Goal: Task Accomplishment & Management: Manage account settings

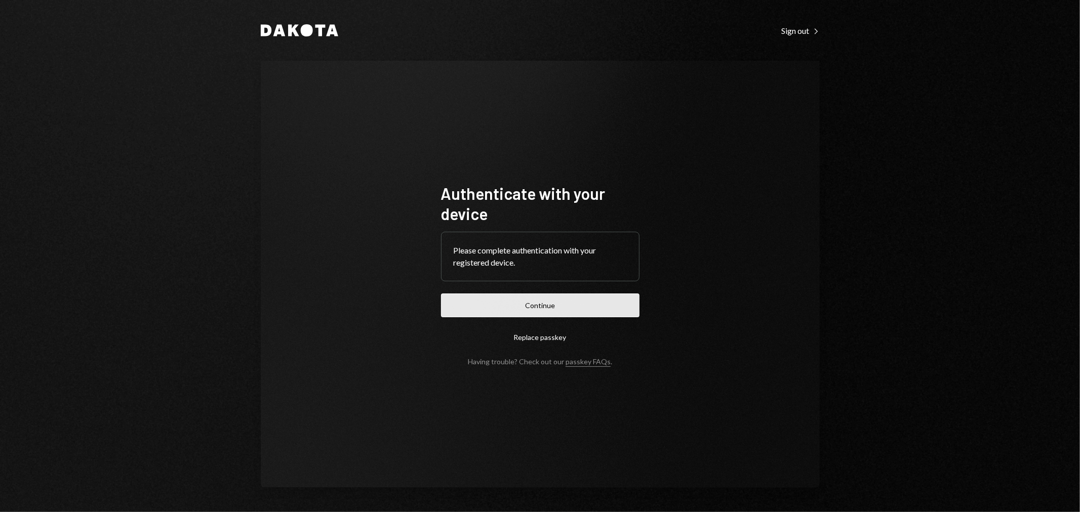
click at [537, 299] on button "Continue" at bounding box center [540, 306] width 198 height 24
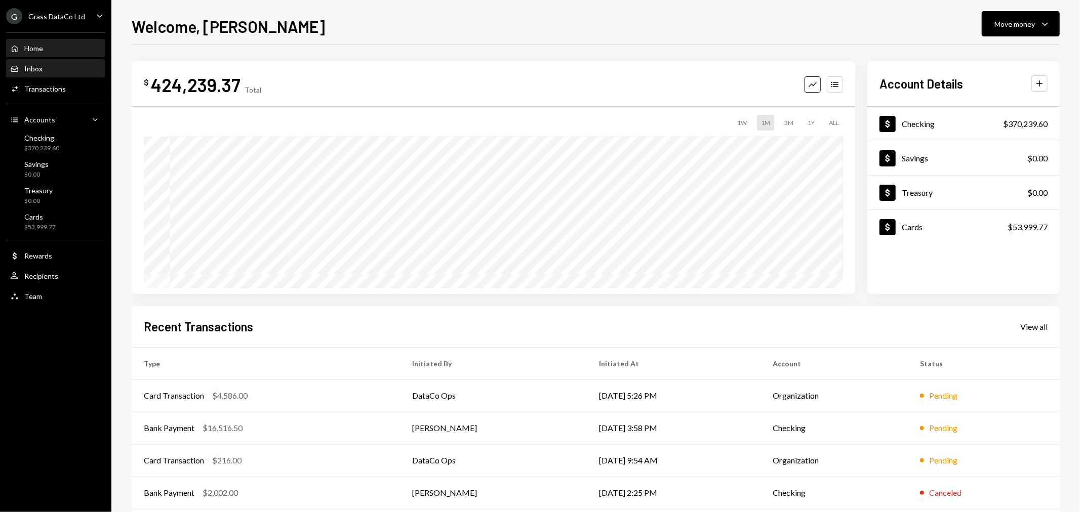
click at [74, 71] on div "Inbox Inbox" at bounding box center [55, 68] width 91 height 9
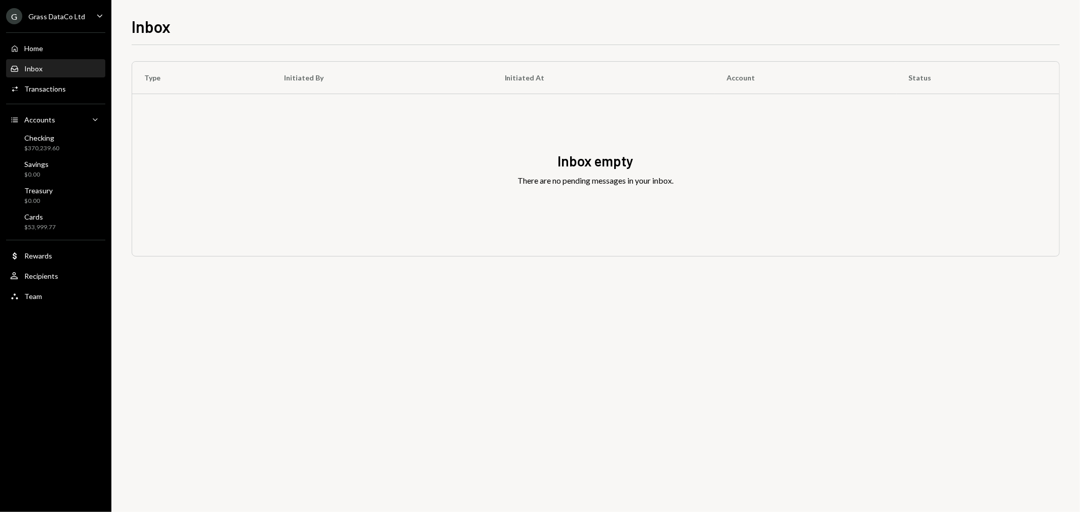
click at [58, 18] on div "Grass DataCo Ltd" at bounding box center [56, 16] width 57 height 9
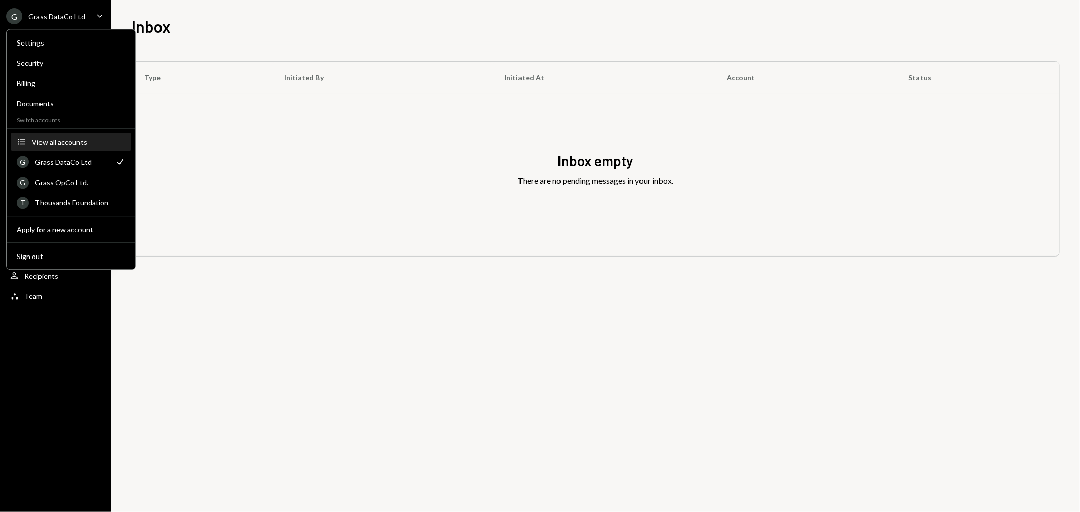
click at [78, 140] on div "View all accounts" at bounding box center [78, 142] width 93 height 9
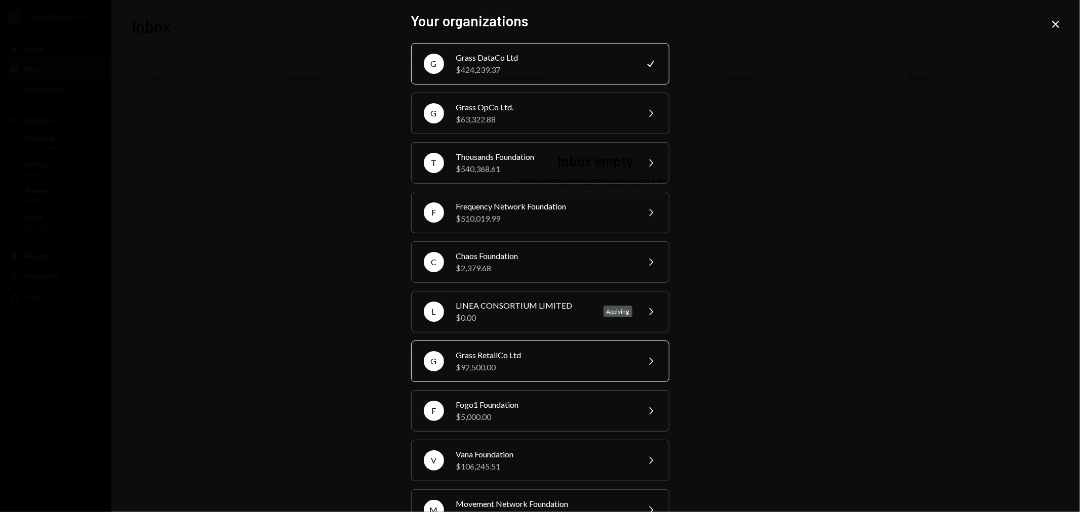
click at [508, 353] on div "Grass RetailCo Ltd" at bounding box center [544, 355] width 176 height 12
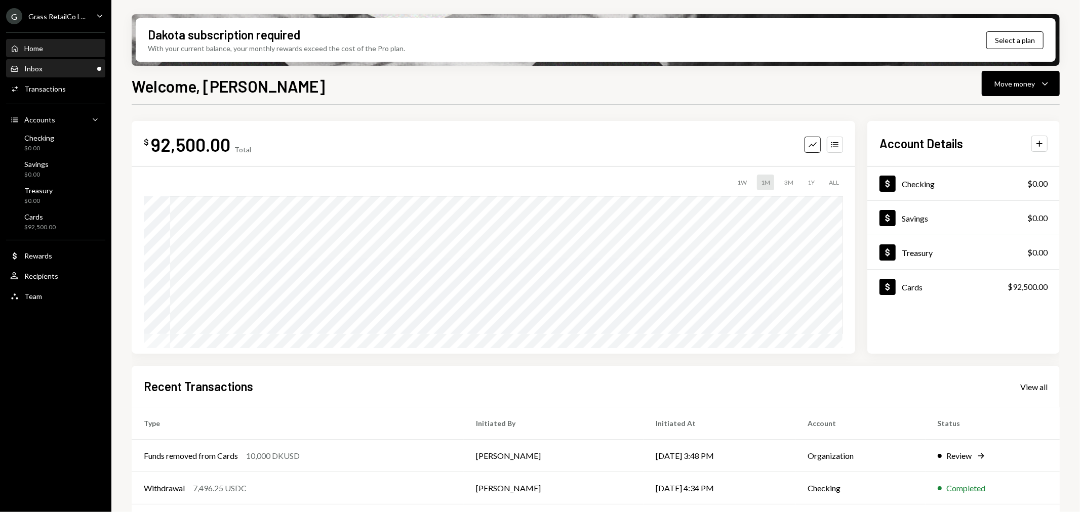
click at [78, 71] on div "Inbox Inbox" at bounding box center [55, 68] width 91 height 9
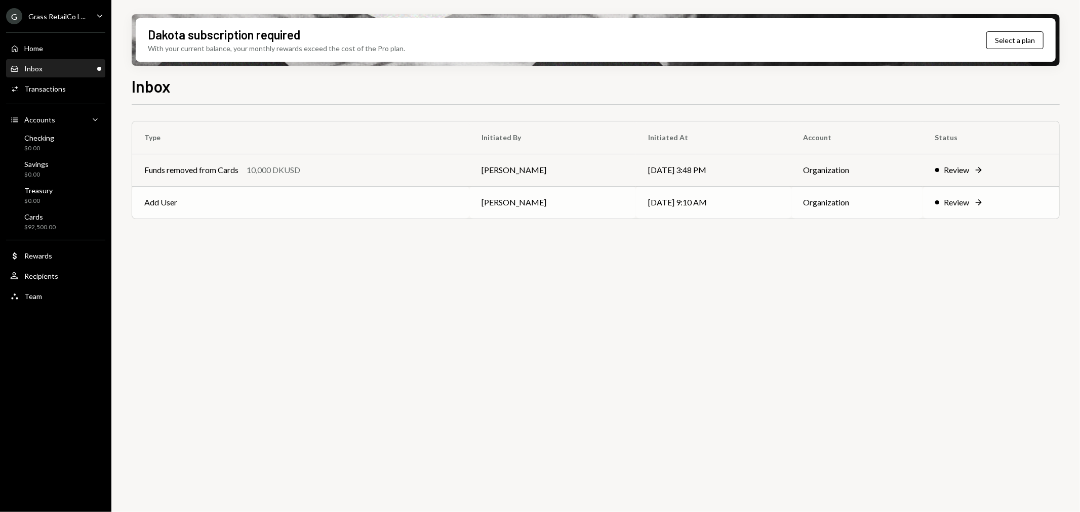
click at [329, 204] on td "Add User" at bounding box center [300, 202] width 337 height 32
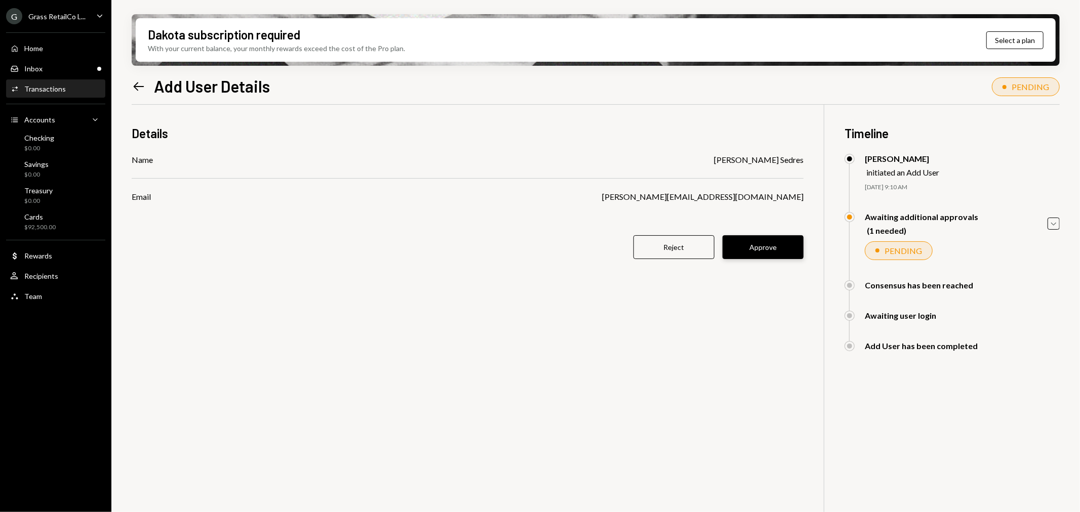
click at [775, 245] on button "Approve" at bounding box center [762, 247] width 81 height 24
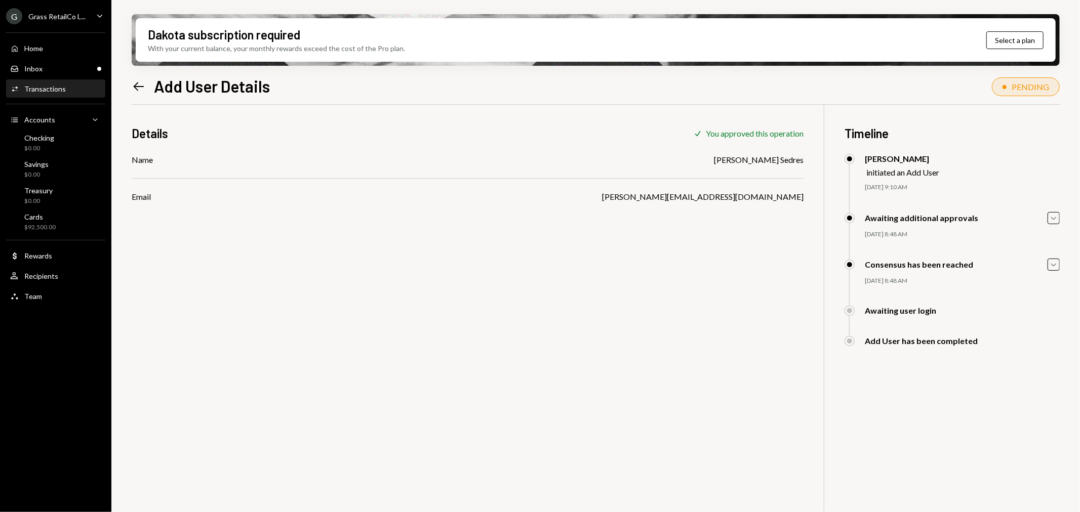
click at [148, 88] on div "Left Arrow Add User Details" at bounding box center [201, 86] width 138 height 20
click at [145, 87] on icon "Left Arrow" at bounding box center [139, 86] width 14 height 14
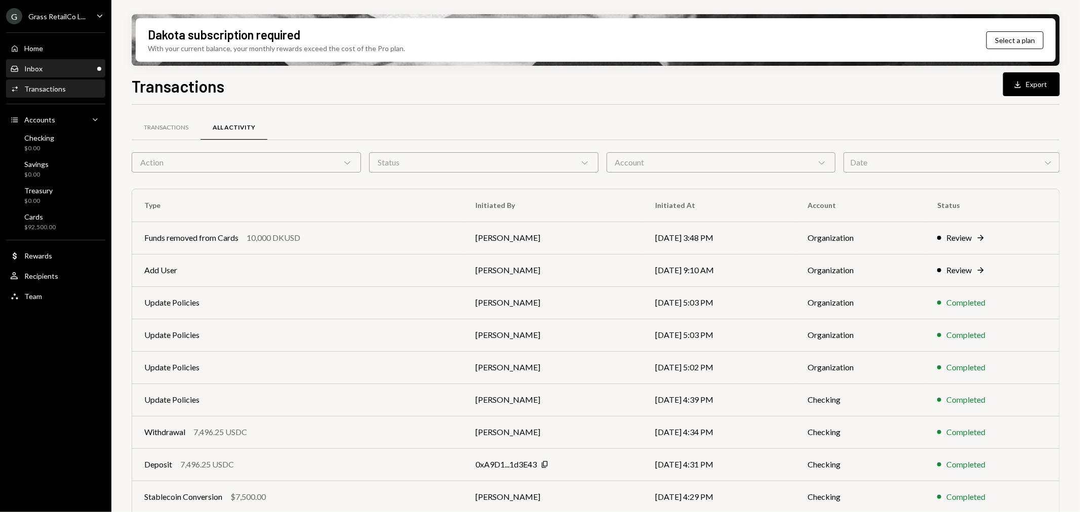
click at [80, 64] on div "Inbox Inbox" at bounding box center [55, 68] width 91 height 9
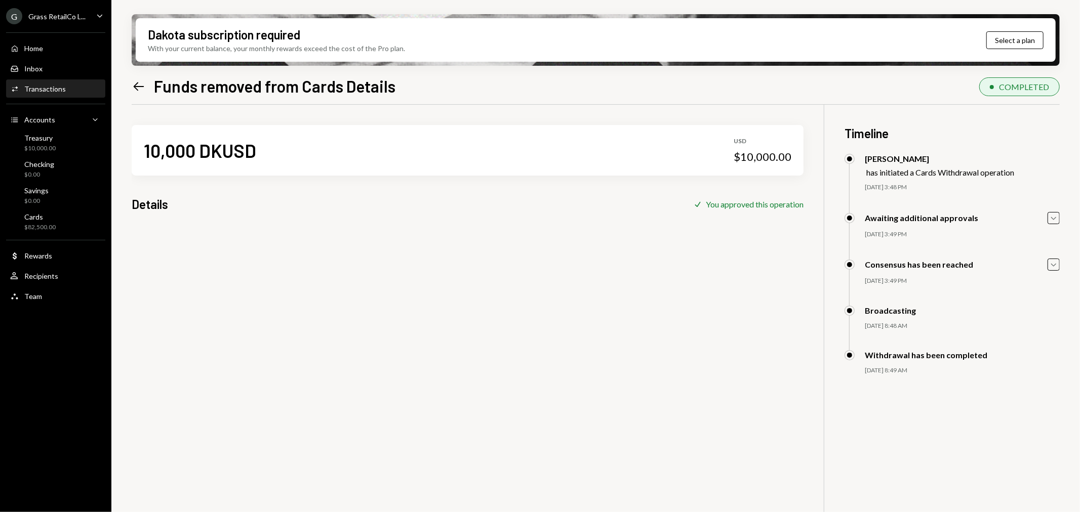
click at [40, 19] on div "Grass RetailCo L..." at bounding box center [56, 16] width 57 height 9
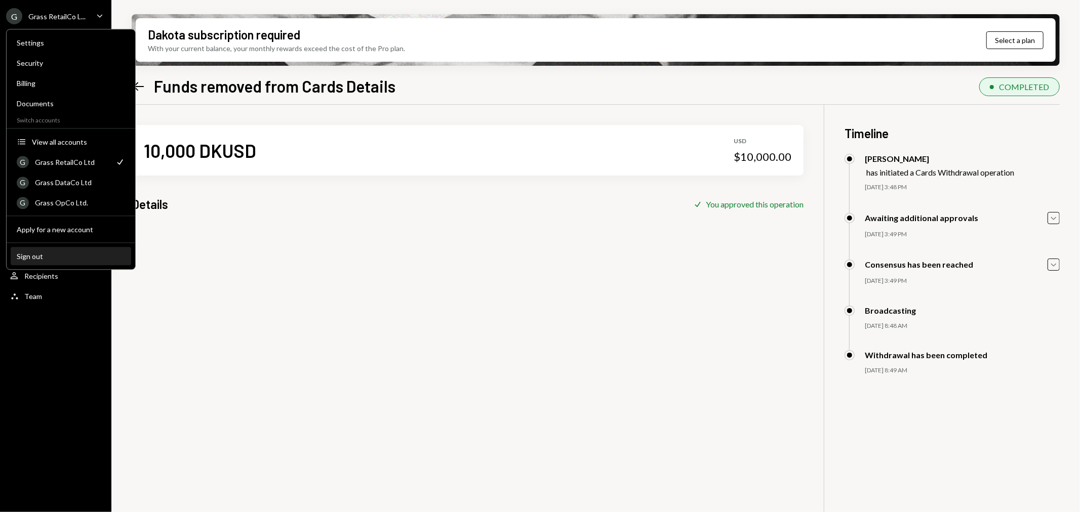
click at [37, 256] on div "Sign out" at bounding box center [71, 256] width 108 height 9
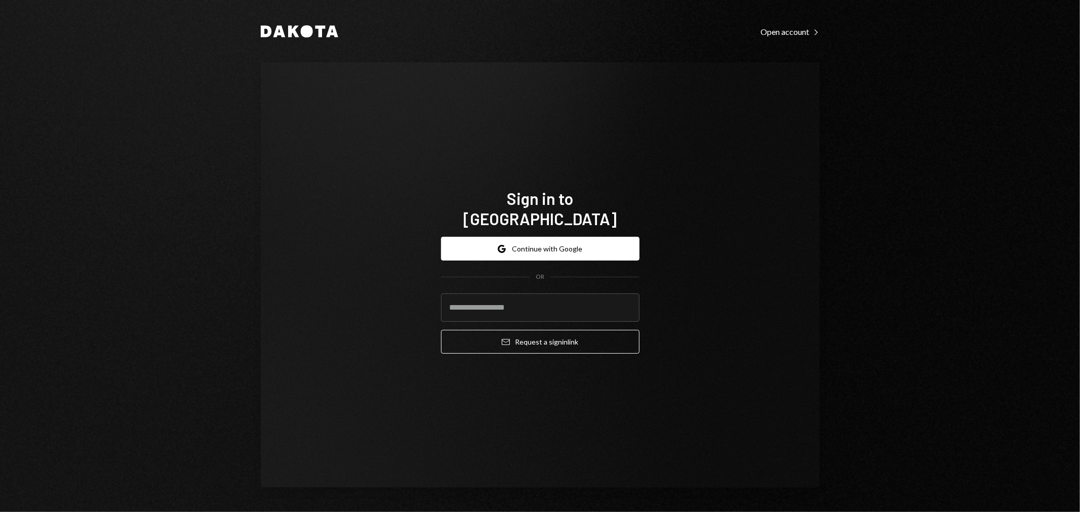
type input "**********"
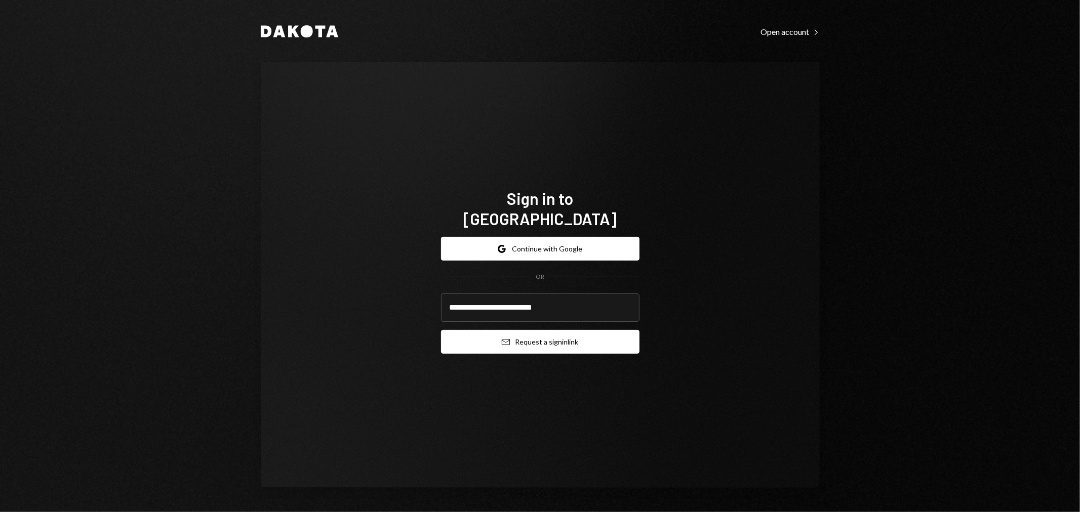
click at [509, 331] on button "Email Request a sign in link" at bounding box center [540, 342] width 198 height 24
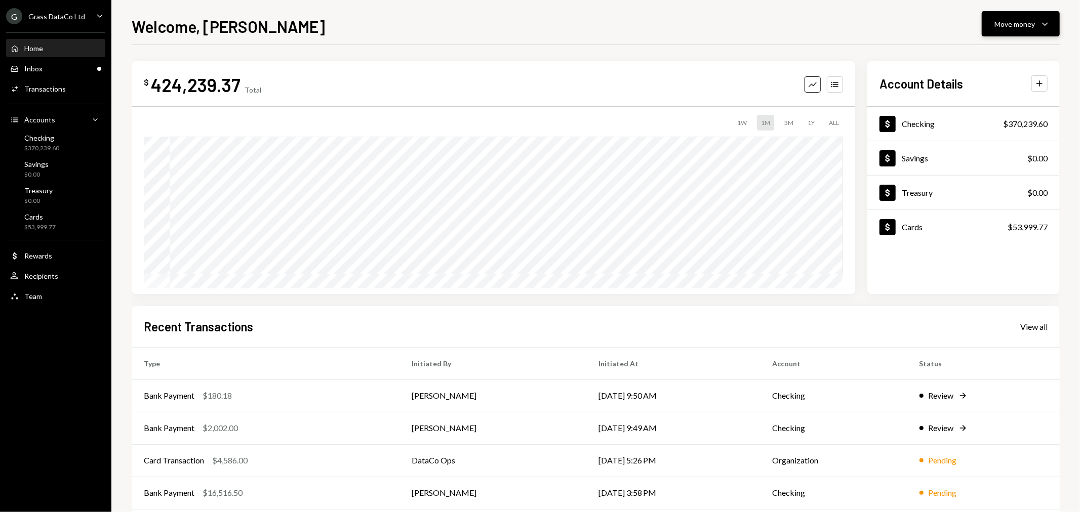
click at [1014, 19] on div "Move money" at bounding box center [1014, 24] width 40 height 11
click at [989, 58] on div "Send" at bounding box center [1013, 54] width 74 height 11
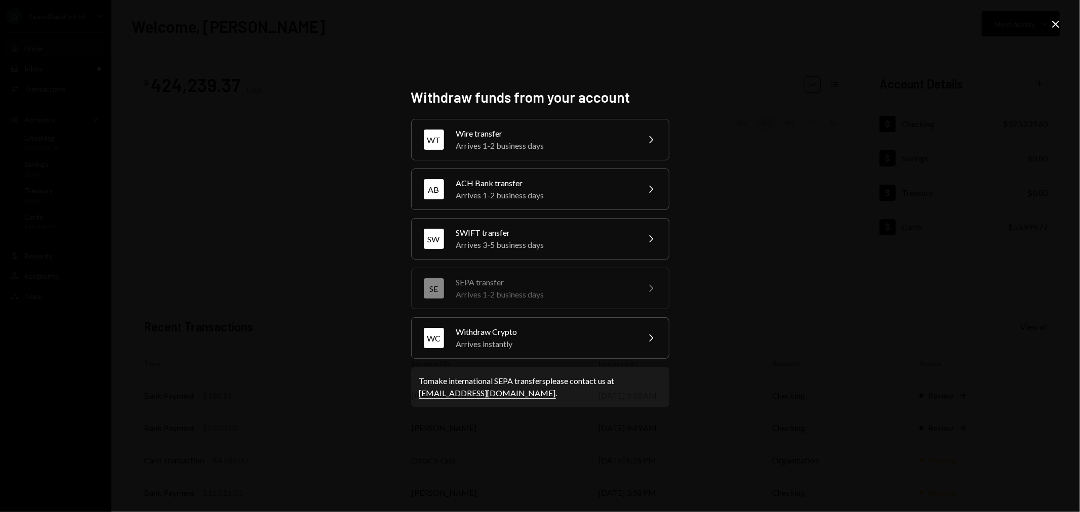
click at [1053, 26] on icon at bounding box center [1055, 24] width 7 height 7
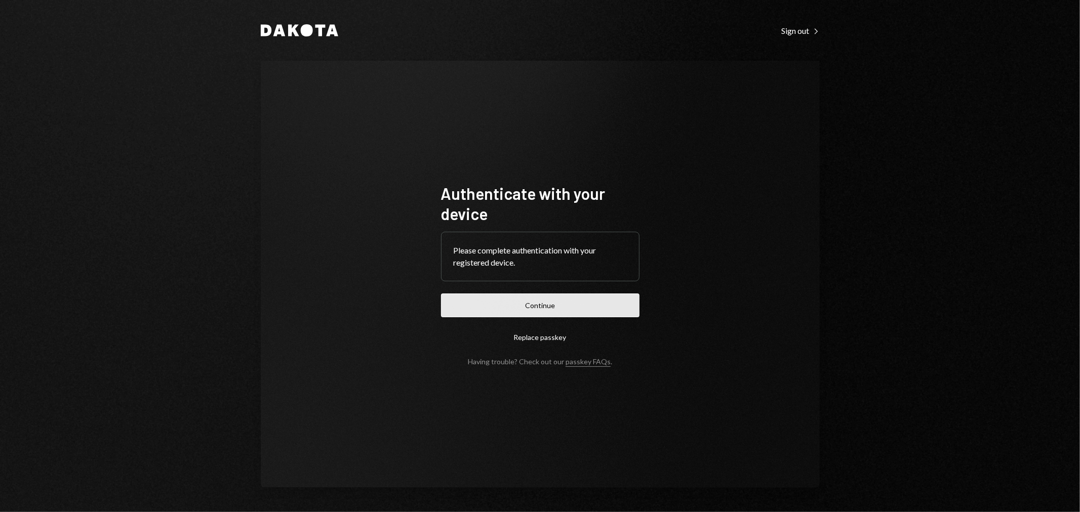
click at [590, 303] on button "Continue" at bounding box center [540, 306] width 198 height 24
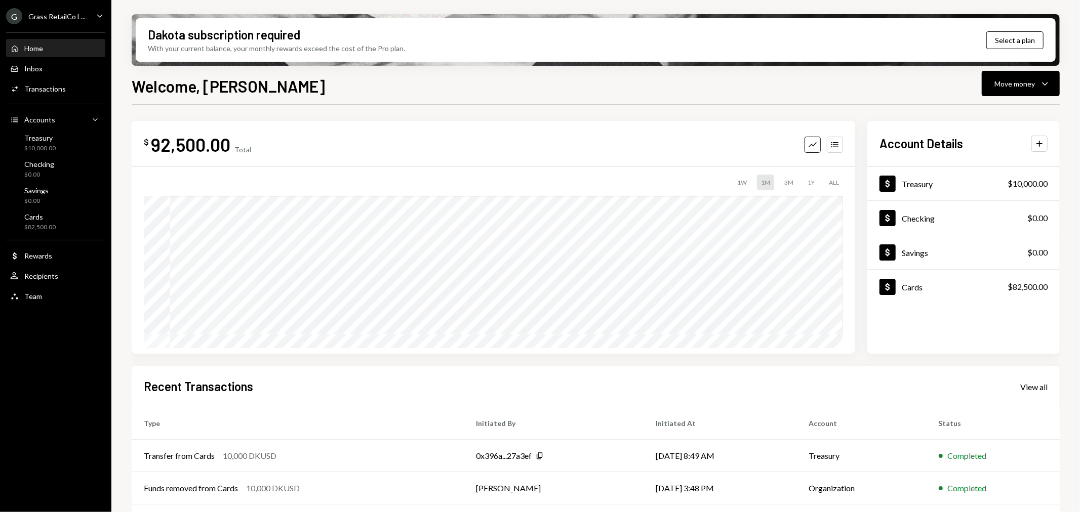
click at [78, 13] on div "Grass RetailCo L..." at bounding box center [56, 16] width 57 height 9
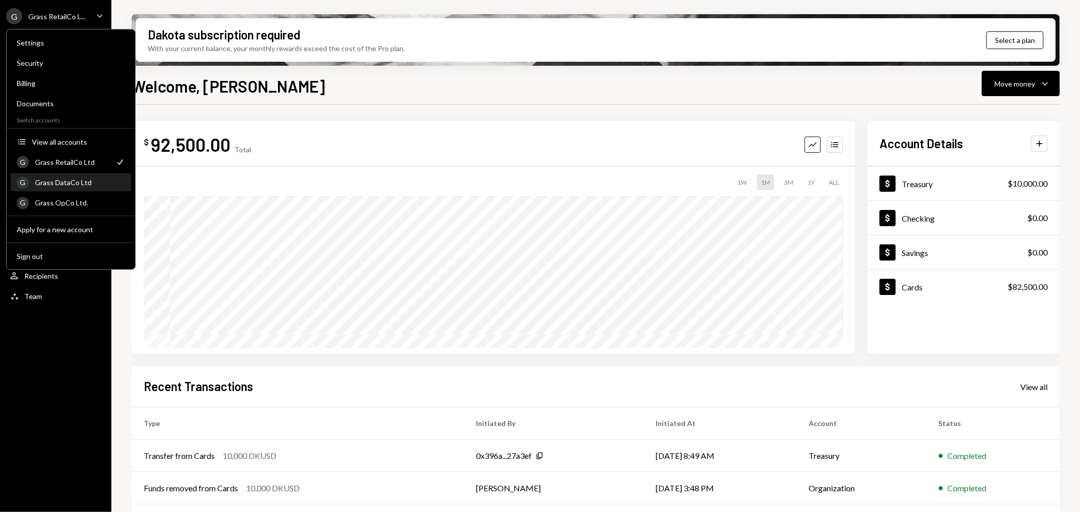
click at [81, 180] on div "Grass DataCo Ltd" at bounding box center [80, 182] width 90 height 9
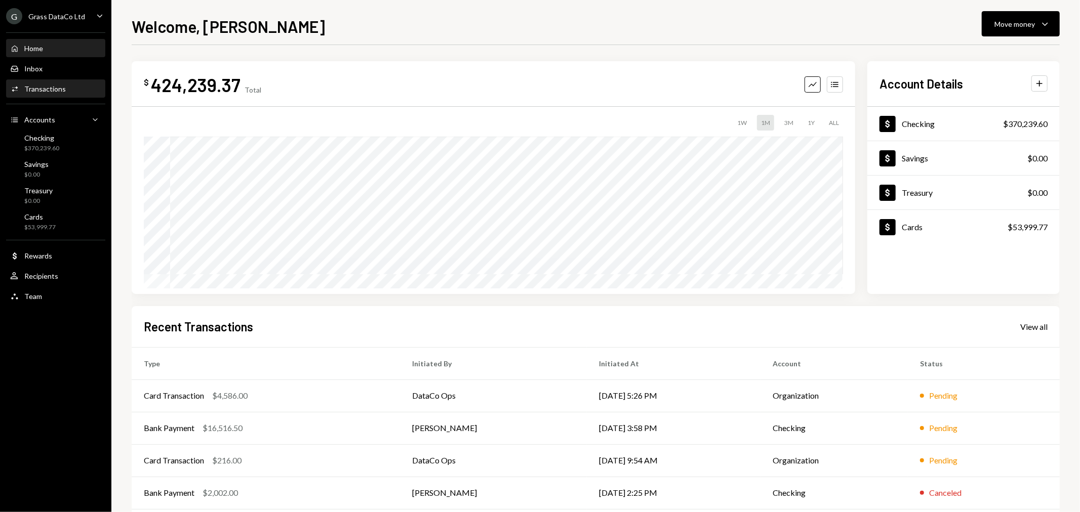
click at [59, 92] on div "Transactions" at bounding box center [45, 89] width 42 height 9
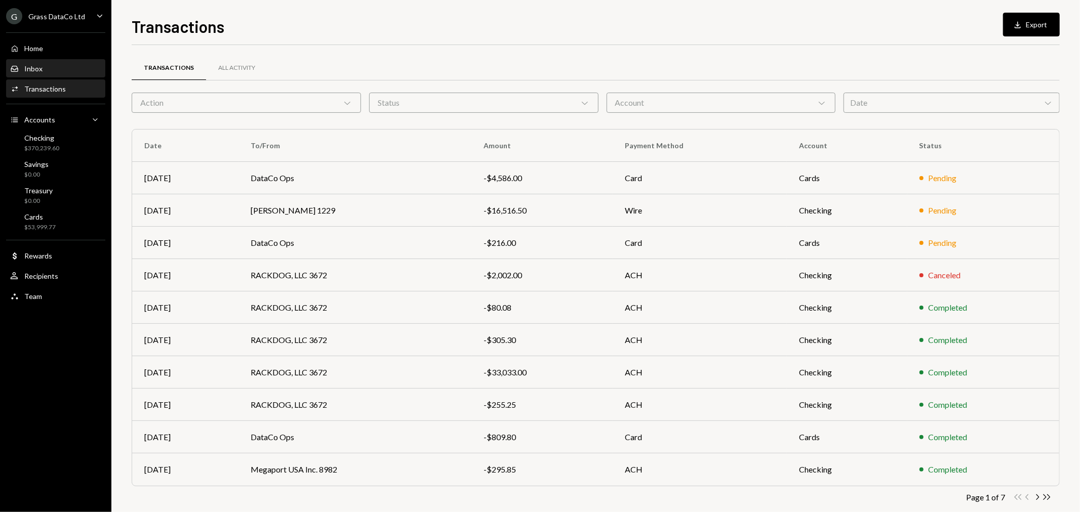
click at [60, 69] on div "Inbox Inbox" at bounding box center [55, 68] width 91 height 9
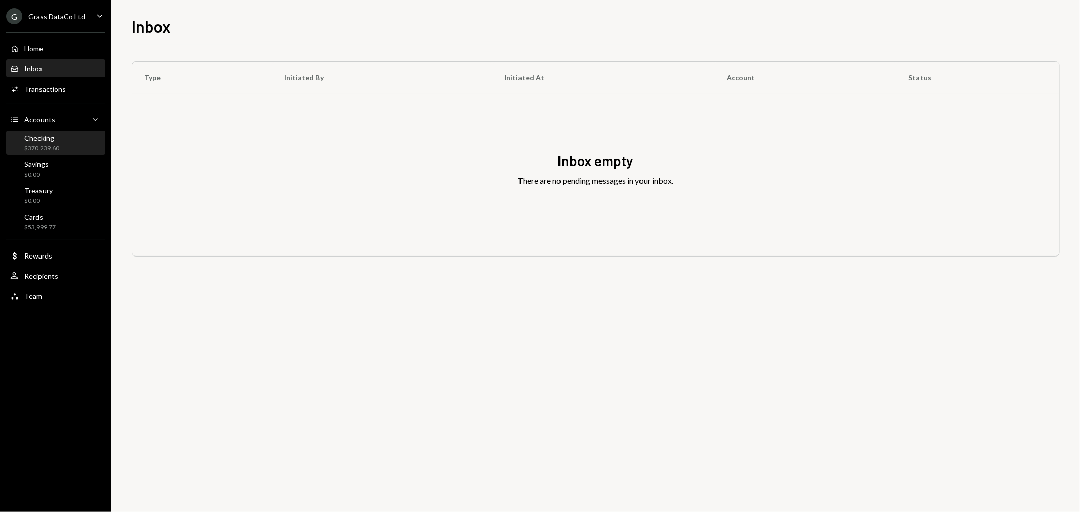
click at [42, 137] on div "Checking" at bounding box center [41, 138] width 35 height 9
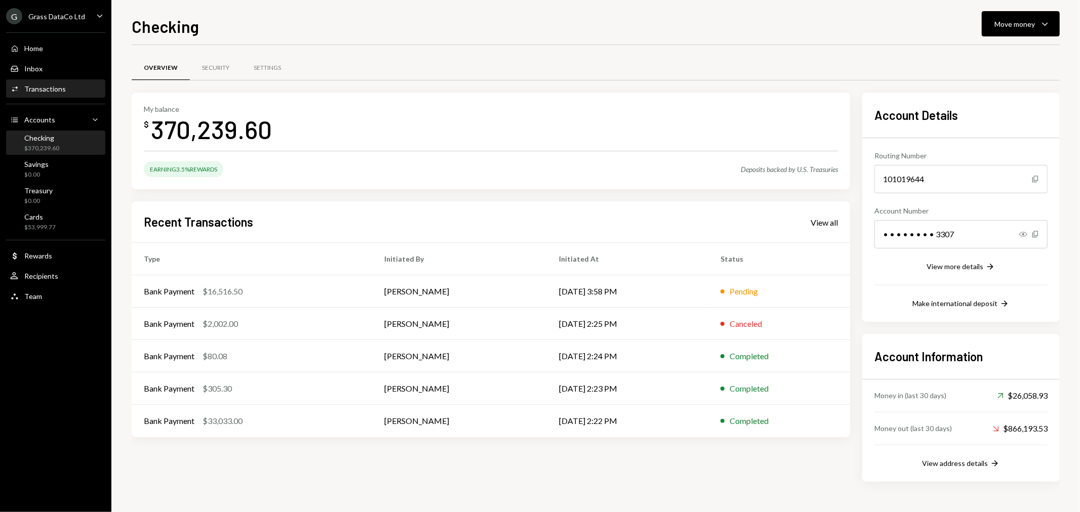
click at [51, 89] on div "Transactions" at bounding box center [45, 89] width 42 height 9
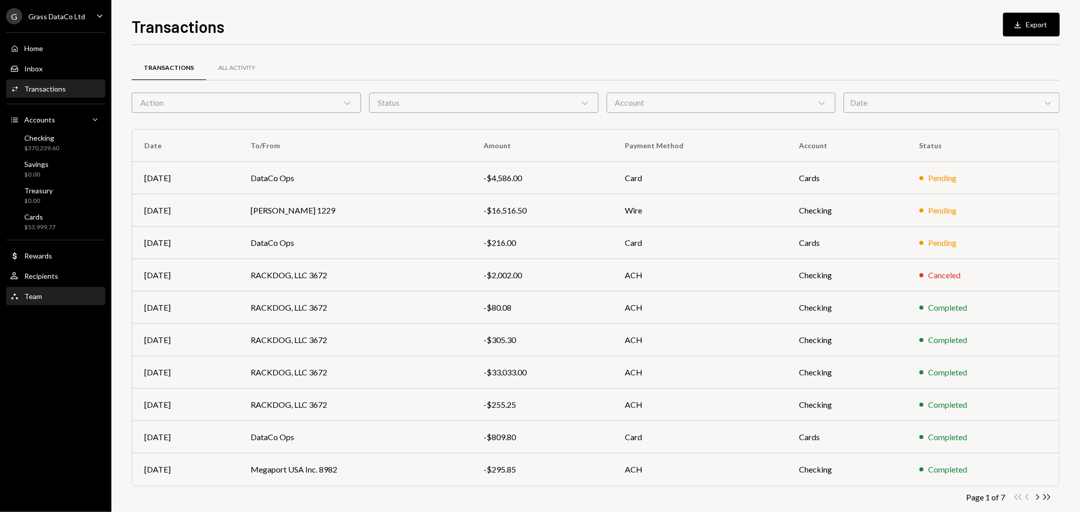
click at [33, 295] on div "Team" at bounding box center [33, 296] width 18 height 9
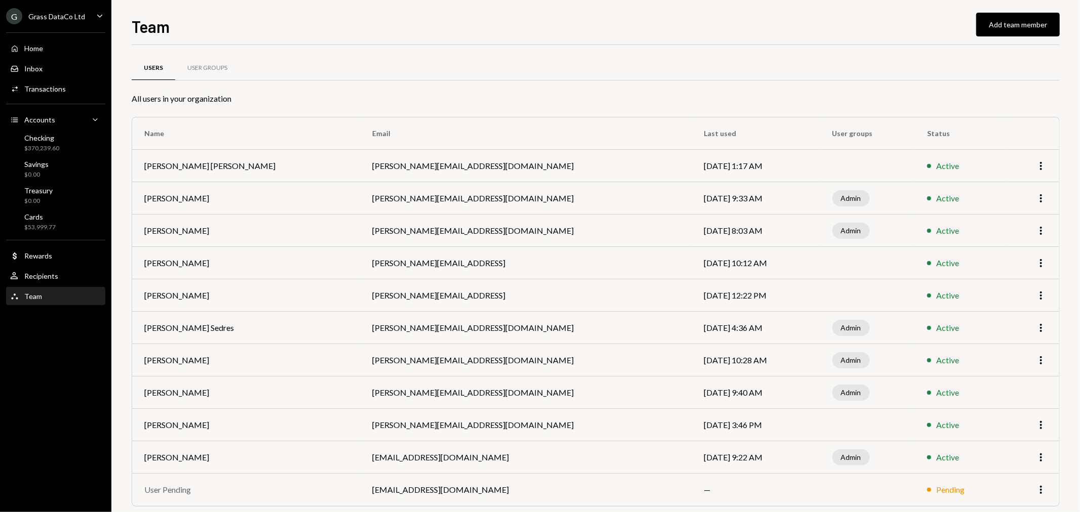
scroll to position [14, 0]
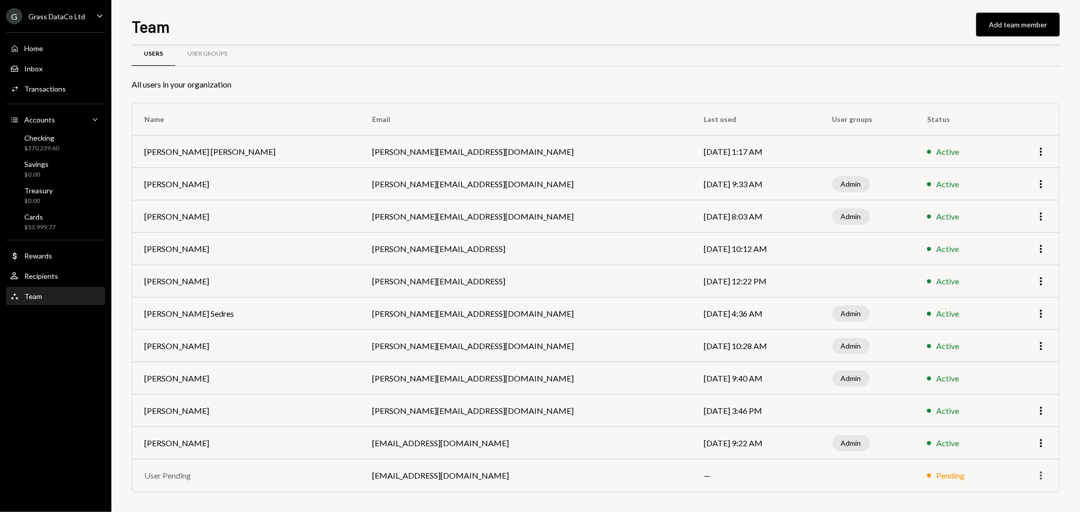
click at [1043, 473] on icon "More" at bounding box center [1041, 476] width 12 height 12
click at [1005, 500] on div "Remove" at bounding box center [1017, 498] width 51 height 18
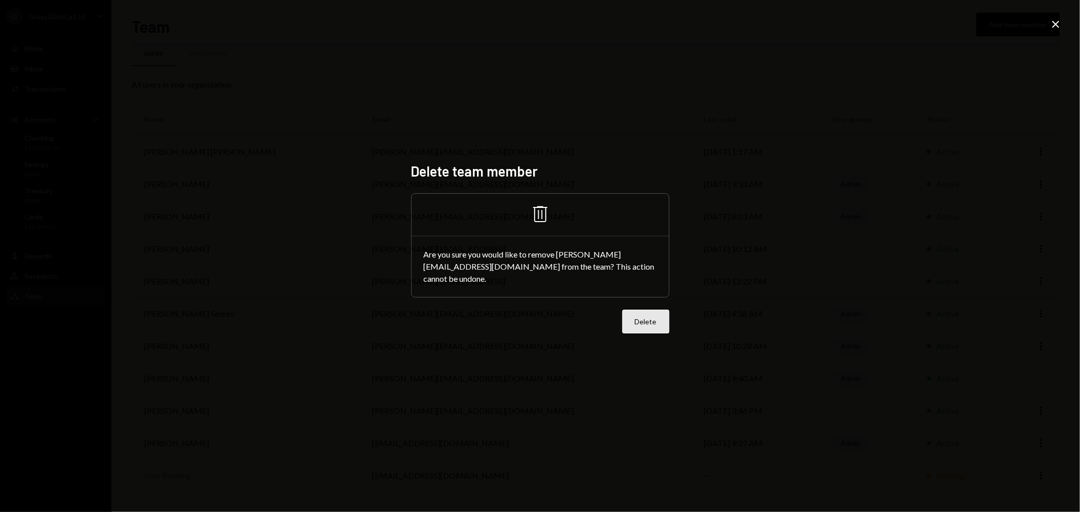
click at [647, 320] on button "Delete" at bounding box center [645, 322] width 47 height 24
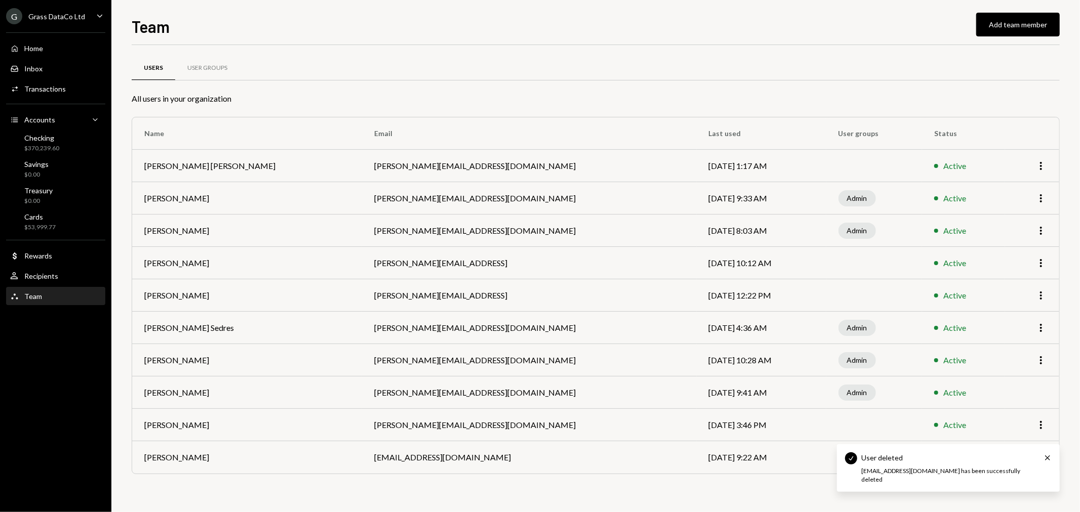
scroll to position [0, 0]
click at [424, 327] on td "[PERSON_NAME][EMAIL_ADDRESS][DOMAIN_NAME]" at bounding box center [529, 328] width 334 height 32
click at [424, 327] on td "garon@autonomousprojects.co" at bounding box center [529, 328] width 334 height 32
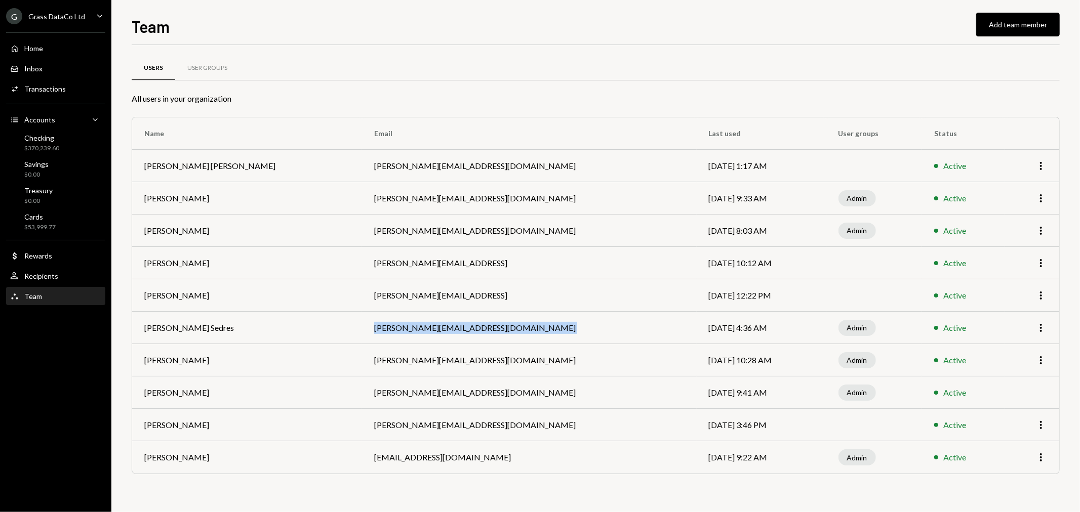
click at [424, 327] on td "garon@autonomousprojects.co" at bounding box center [529, 328] width 334 height 32
click at [407, 328] on td "garon@autonomousprojects.co" at bounding box center [529, 328] width 334 height 32
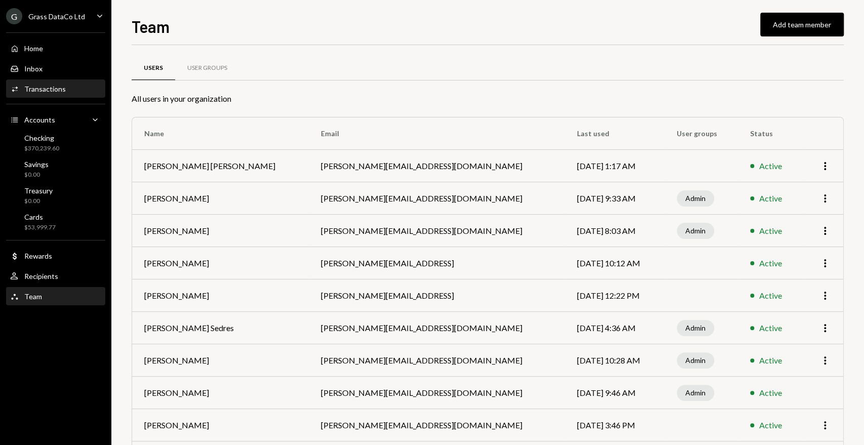
click at [43, 86] on div "Transactions" at bounding box center [45, 89] width 42 height 9
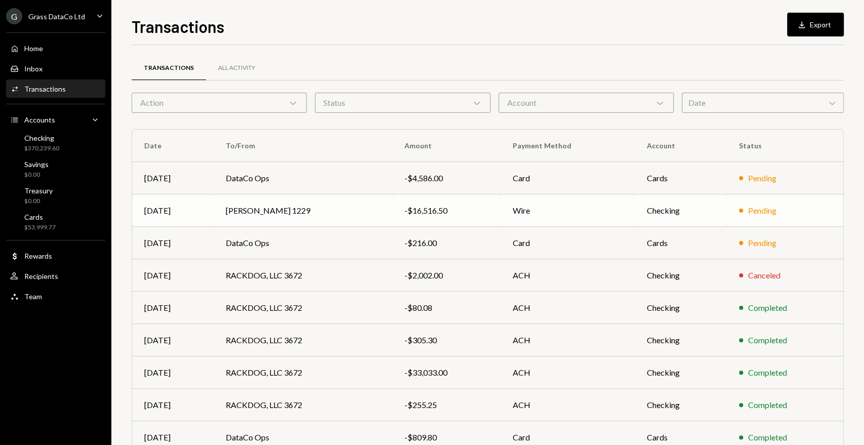
click at [302, 217] on td "Zach Ivester 1229" at bounding box center [303, 210] width 179 height 32
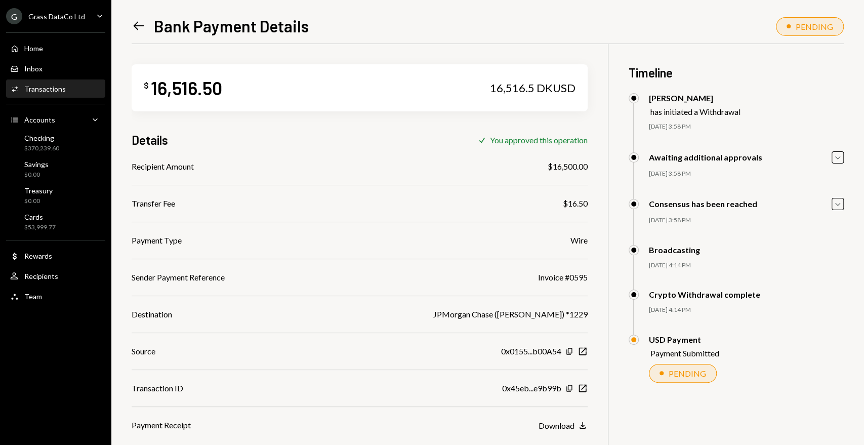
click at [150, 29] on div "Left Arrow Bank Payment Details" at bounding box center [220, 26] width 177 height 20
click at [141, 25] on icon "Left Arrow" at bounding box center [139, 26] width 14 height 14
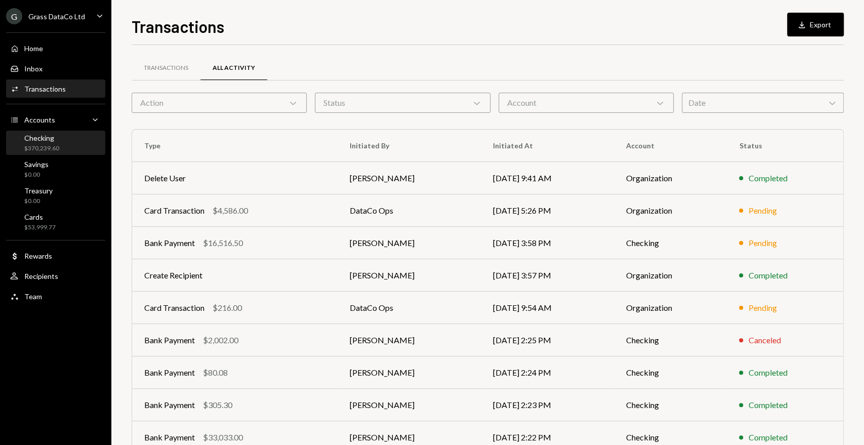
click at [56, 139] on div "Checking" at bounding box center [41, 138] width 35 height 9
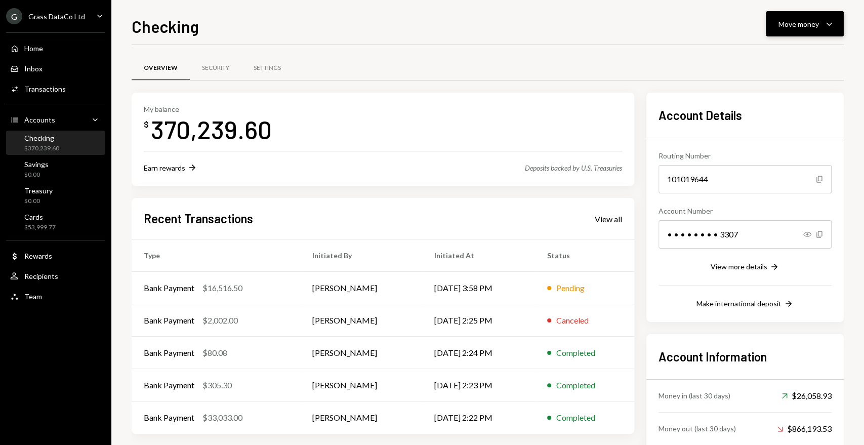
click at [799, 21] on div "Move money" at bounding box center [799, 24] width 40 height 11
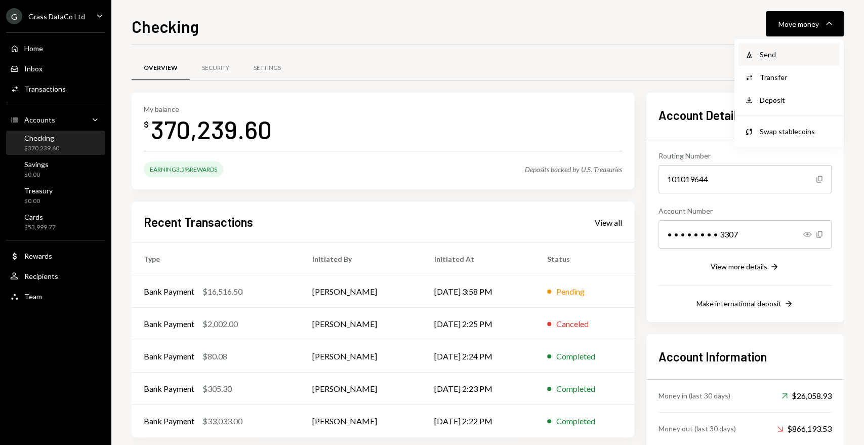
click at [763, 54] on div "Send" at bounding box center [797, 54] width 74 height 11
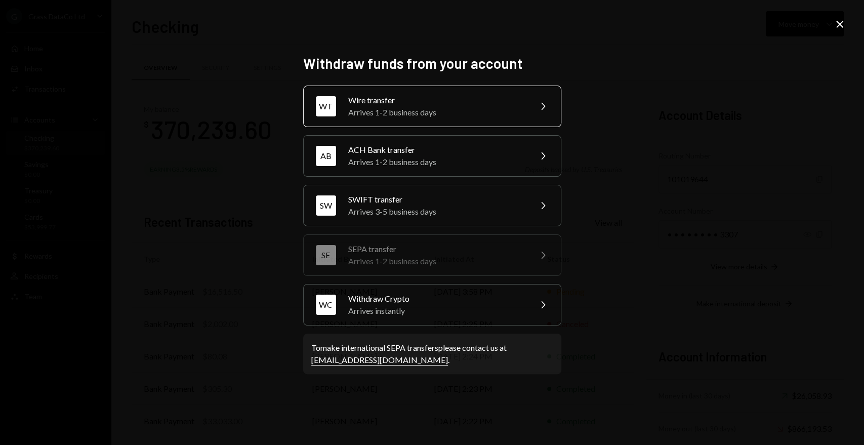
click at [424, 110] on div "Arrives 1-2 business days" at bounding box center [436, 112] width 176 height 12
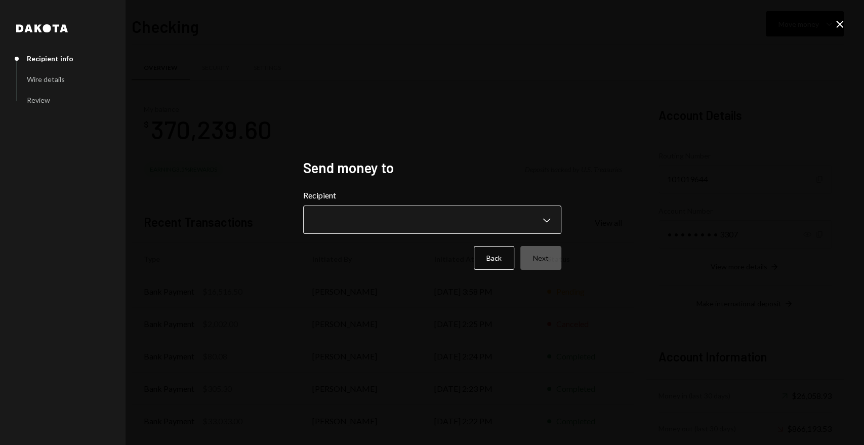
click at [415, 221] on body "G Grass DataCo Ltd Caret Down Home Home Inbox Inbox Activities Transactions Acc…" at bounding box center [432, 222] width 864 height 445
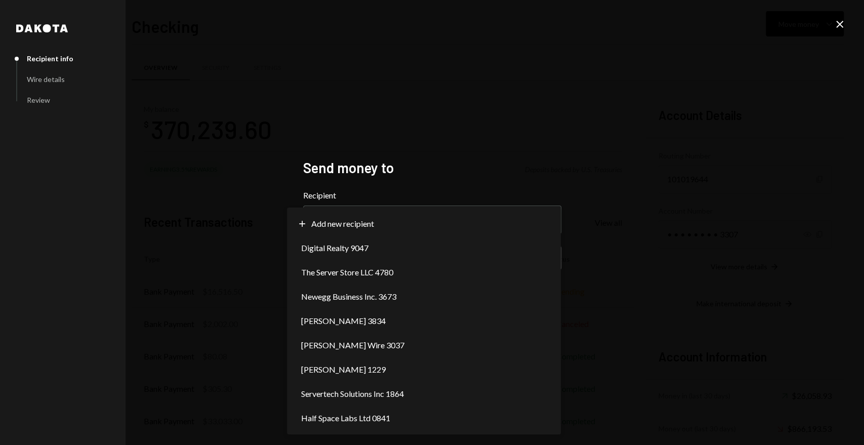
click at [220, 191] on div "**********" at bounding box center [432, 222] width 864 height 445
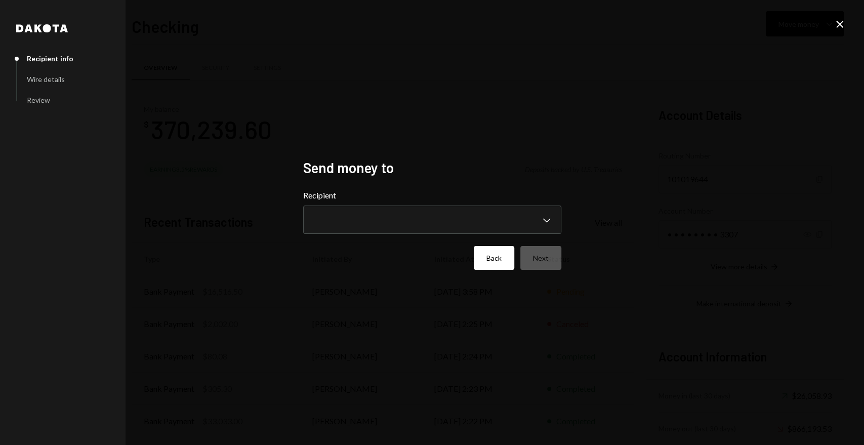
click at [491, 261] on button "Back" at bounding box center [494, 258] width 40 height 24
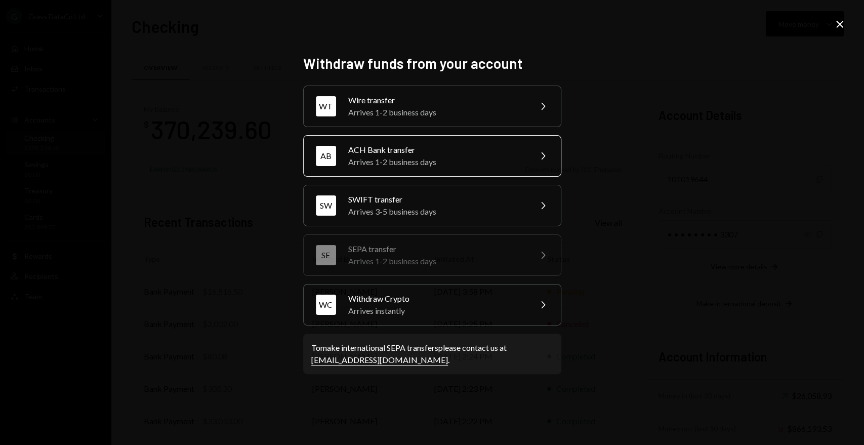
click at [365, 159] on div "Arrives 1-2 business days" at bounding box center [436, 162] width 176 height 12
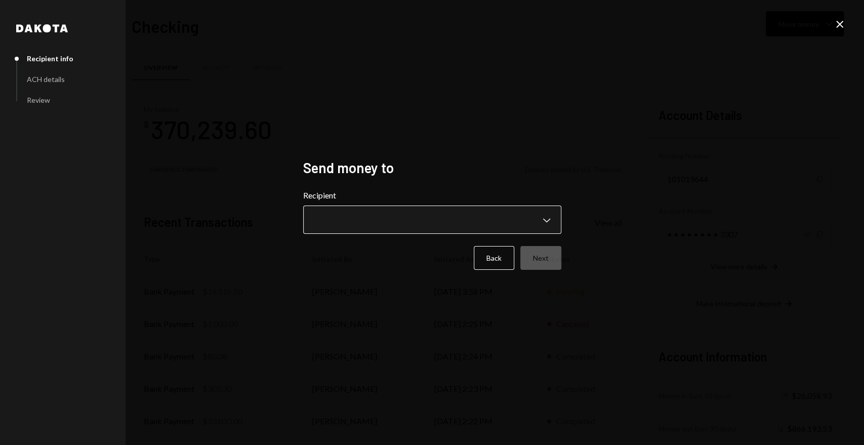
click at [370, 221] on body "G Grass DataCo Ltd Caret Down Home Home Inbox Inbox Activities Transactions Acc…" at bounding box center [432, 222] width 864 height 445
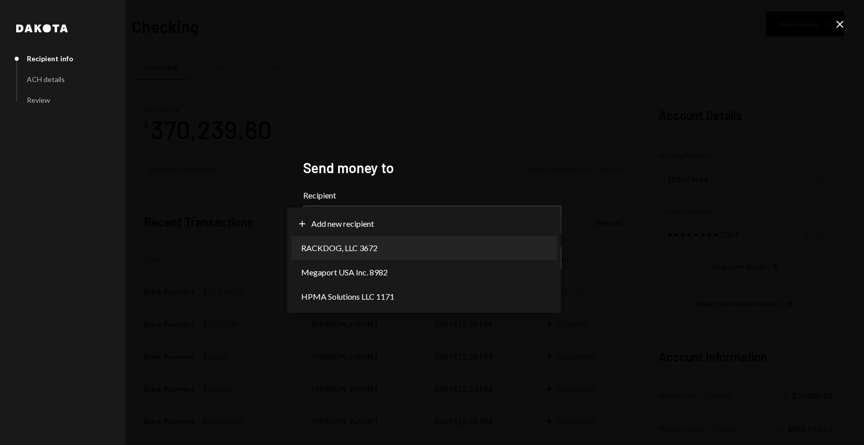
select select "**********"
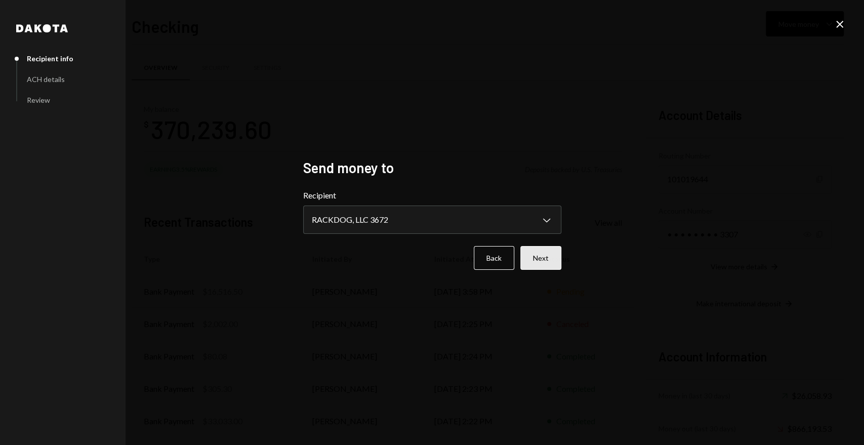
click at [544, 255] on button "Next" at bounding box center [540, 258] width 41 height 24
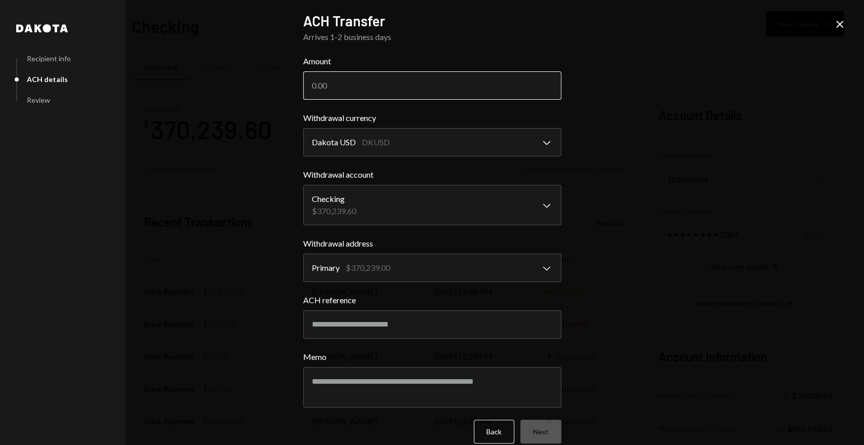
click at [323, 97] on input "Amount" at bounding box center [432, 85] width 258 height 28
type input "2000"
click at [385, 330] on input "ACH reference" at bounding box center [432, 324] width 258 height 28
type input "*"
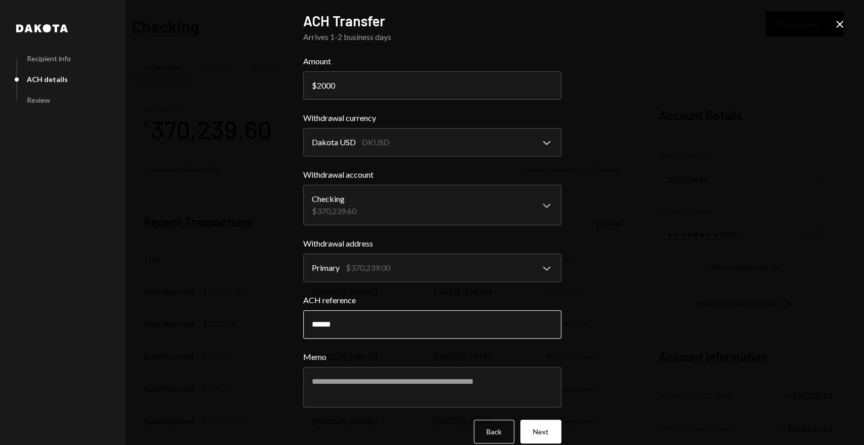
type input "******"
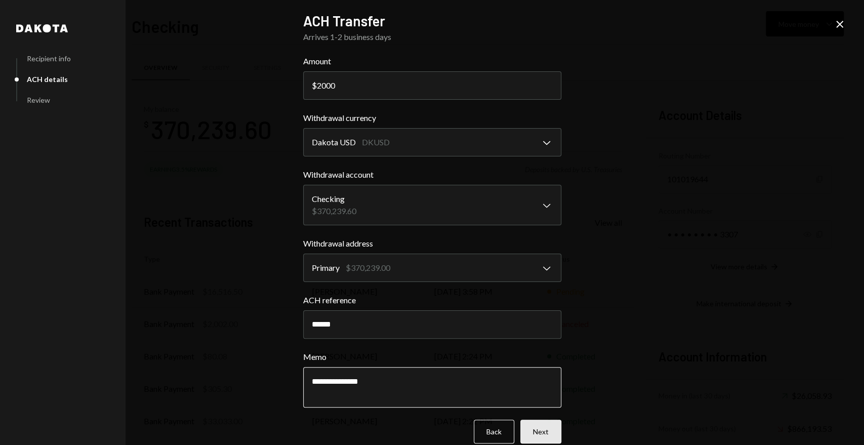
type textarea "**********"
click at [548, 433] on button "Next" at bounding box center [540, 432] width 41 height 24
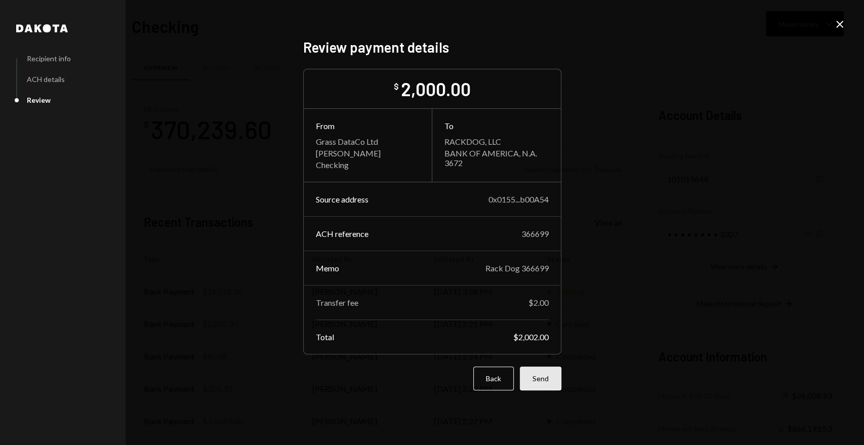
click at [547, 377] on button "Send" at bounding box center [541, 379] width 42 height 24
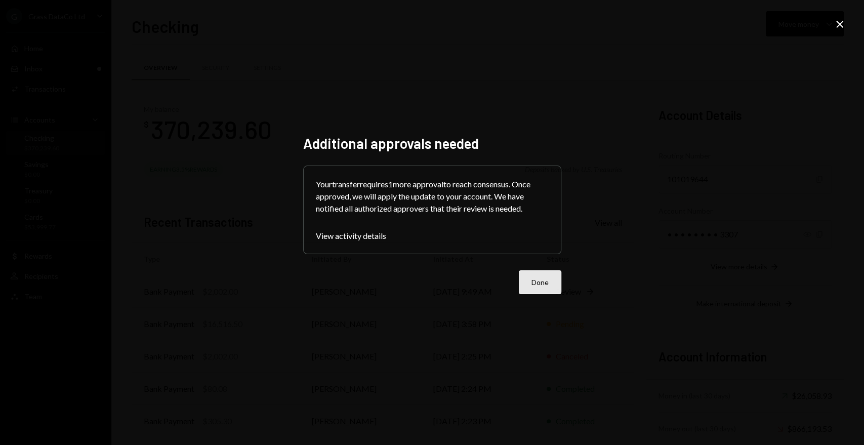
click at [544, 291] on button "Done" at bounding box center [540, 282] width 43 height 24
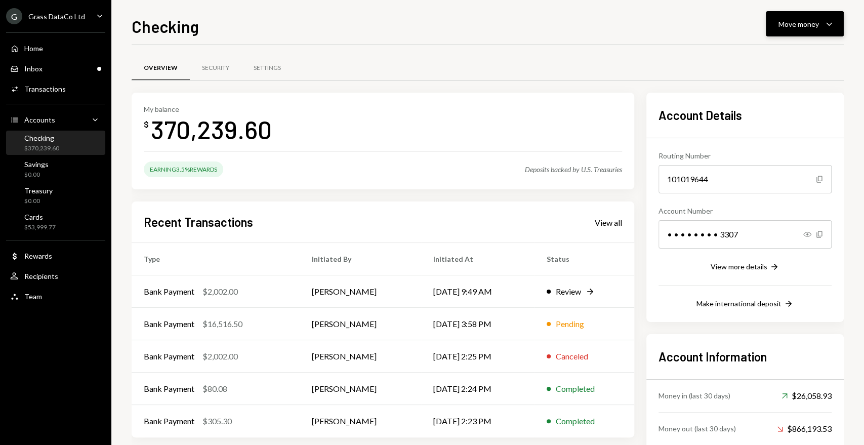
click at [808, 23] on div "Move money" at bounding box center [799, 24] width 40 height 11
click at [772, 56] on div "Send" at bounding box center [797, 54] width 74 height 11
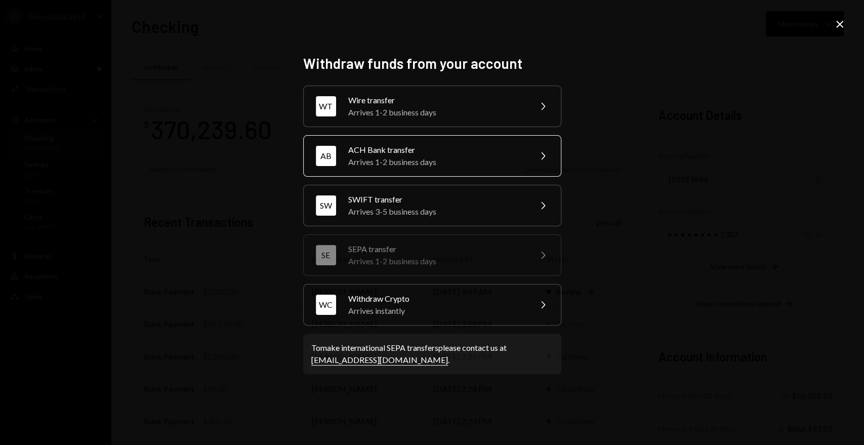
click at [393, 167] on div "Arrives 1-2 business days" at bounding box center [436, 162] width 176 height 12
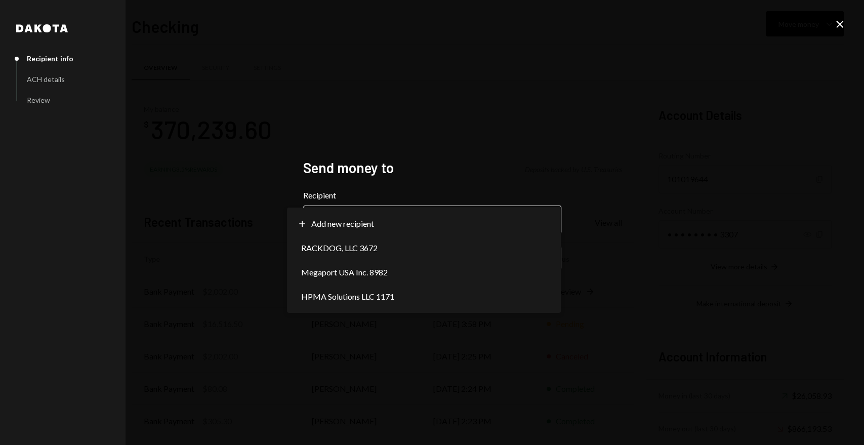
click at [381, 214] on body "G Grass DataCo Ltd Caret Down Home Home Inbox Inbox Activities Transactions Acc…" at bounding box center [432, 222] width 864 height 445
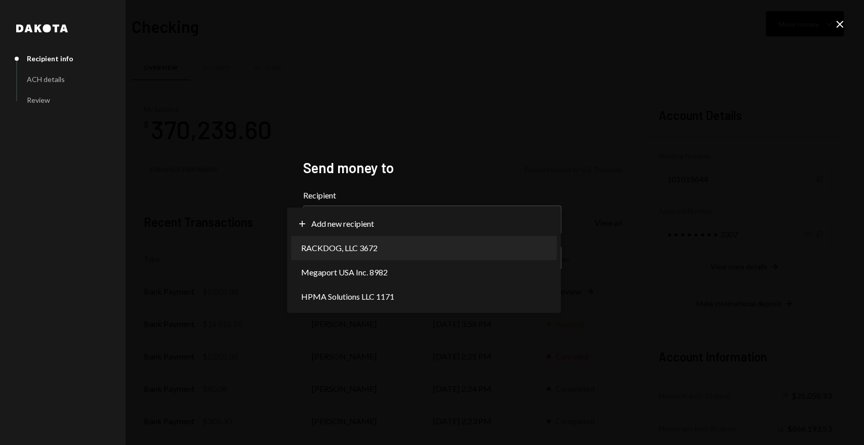
select select "**********"
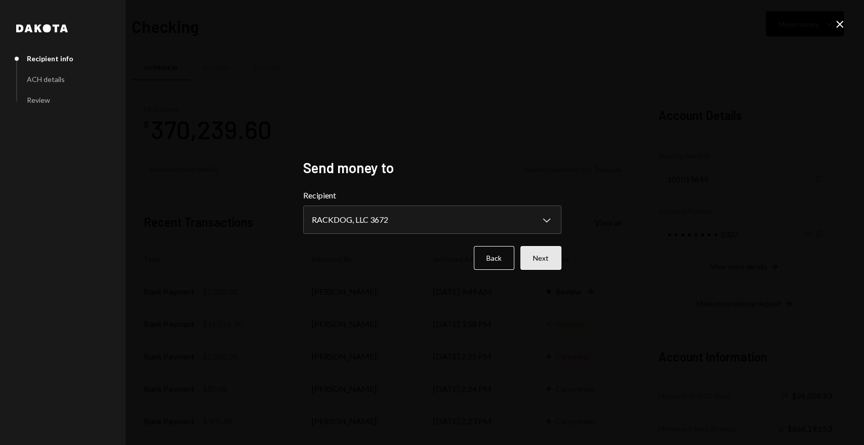
click at [556, 262] on button "Next" at bounding box center [540, 258] width 41 height 24
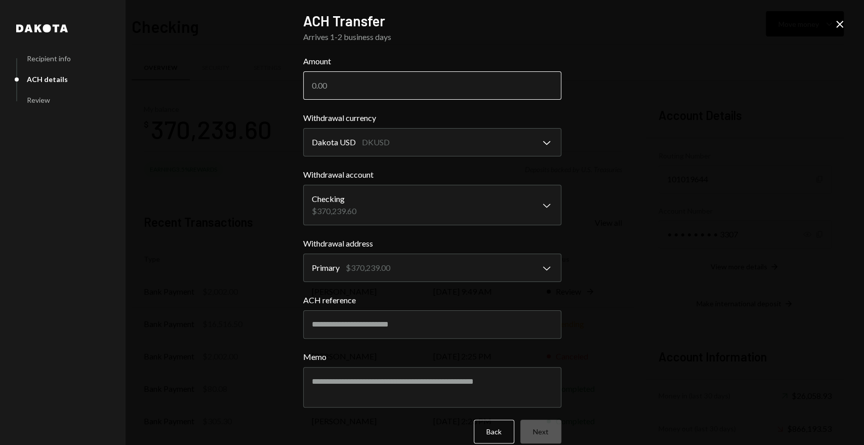
click at [360, 78] on input "Amount" at bounding box center [432, 85] width 258 height 28
type input "180"
click at [335, 326] on input "ACH reference" at bounding box center [432, 324] width 258 height 28
click at [344, 314] on input "ACH reference" at bounding box center [432, 324] width 258 height 28
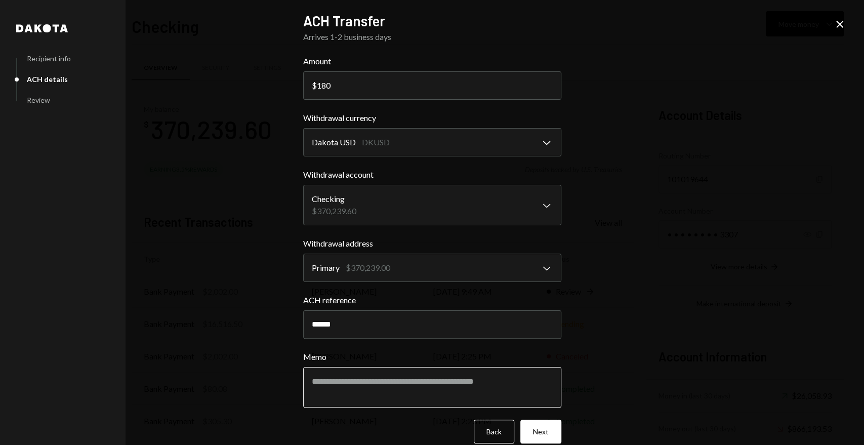
type input "******"
click at [354, 383] on textarea "Memo" at bounding box center [432, 387] width 258 height 40
type textarea "**********"
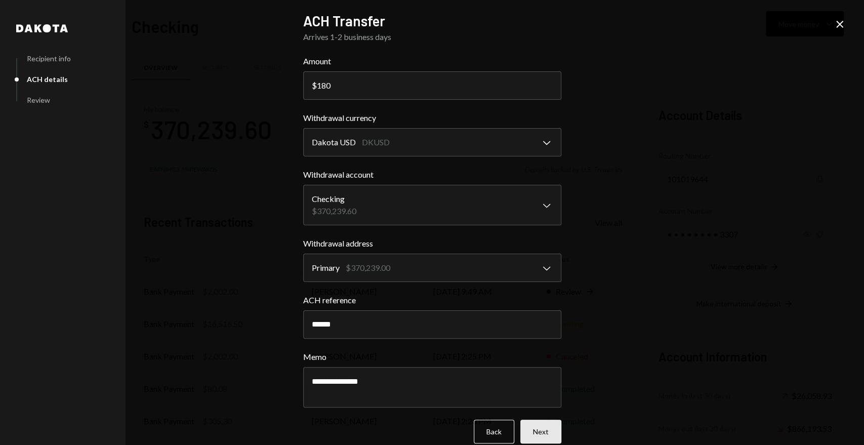
click at [541, 430] on button "Next" at bounding box center [540, 432] width 41 height 24
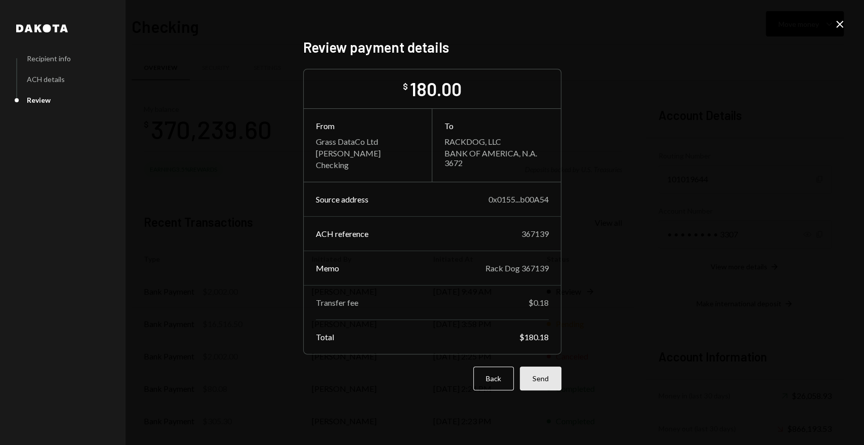
click at [553, 376] on button "Send" at bounding box center [541, 379] width 42 height 24
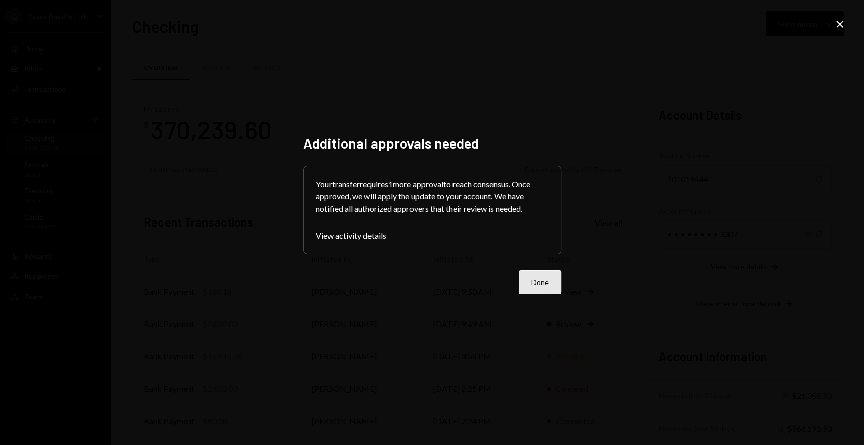
click at [530, 278] on button "Done" at bounding box center [540, 282] width 43 height 24
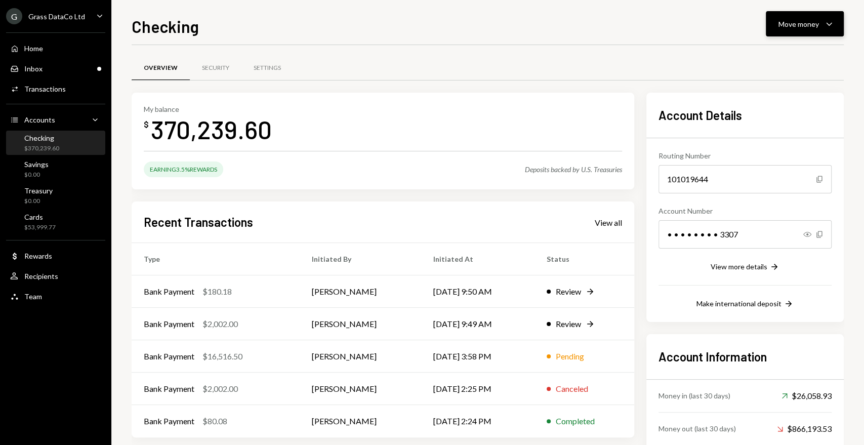
click at [807, 25] on div "Move money" at bounding box center [799, 24] width 40 height 11
click at [798, 59] on div "Send" at bounding box center [797, 54] width 74 height 11
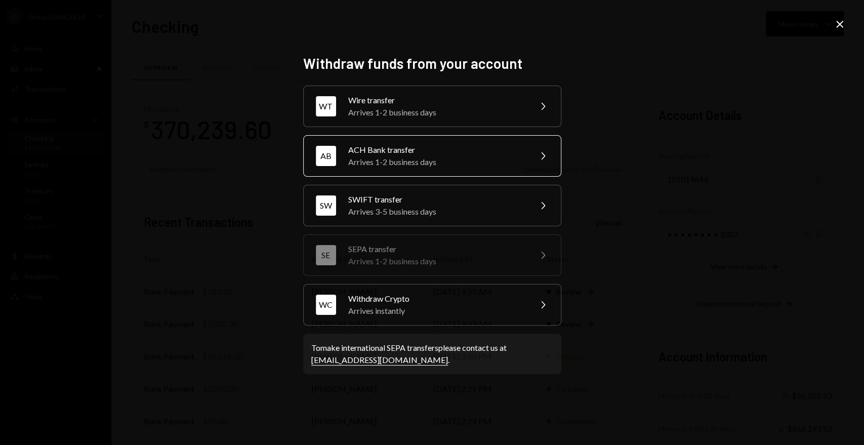
click at [407, 148] on div "ACH Bank transfer" at bounding box center [436, 150] width 176 height 12
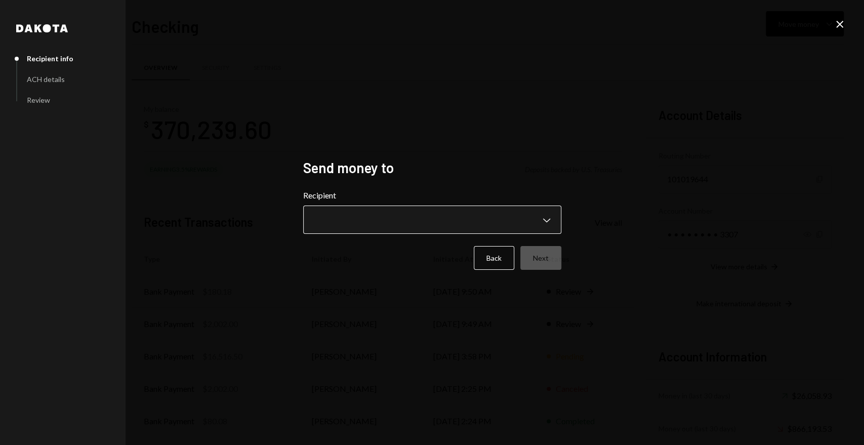
click at [415, 215] on body "G Grass DataCo Ltd Caret Down Home Home Inbox Inbox Activities Transactions Acc…" at bounding box center [432, 222] width 864 height 445
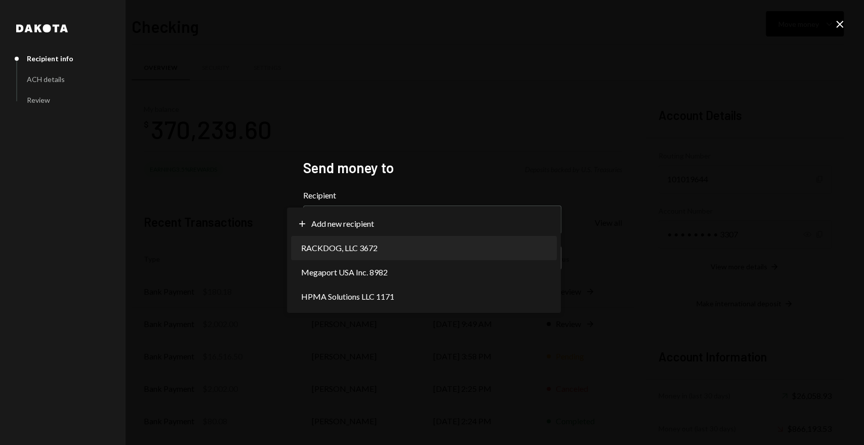
select select "**********"
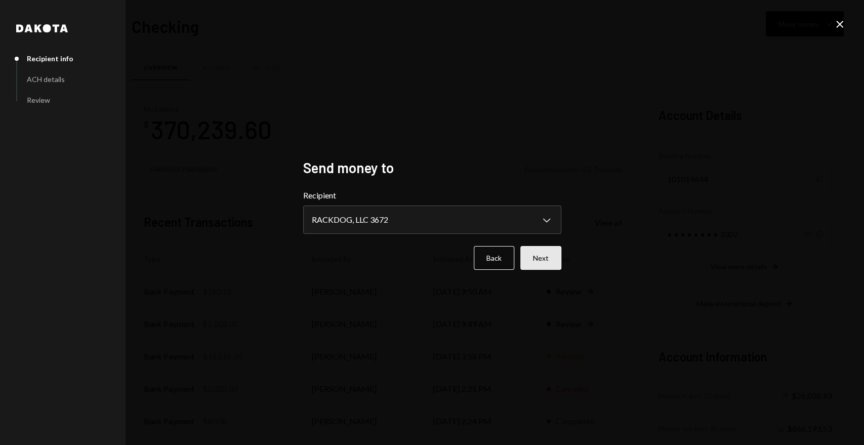
click at [547, 262] on button "Next" at bounding box center [540, 258] width 41 height 24
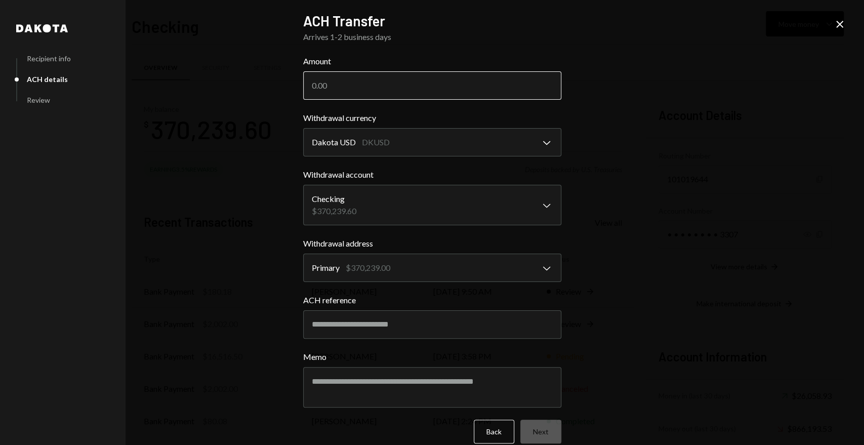
click at [353, 87] on input "Amount" at bounding box center [432, 85] width 258 height 28
type input "368211"
click at [400, 323] on input "ACH reference" at bounding box center [432, 324] width 258 height 28
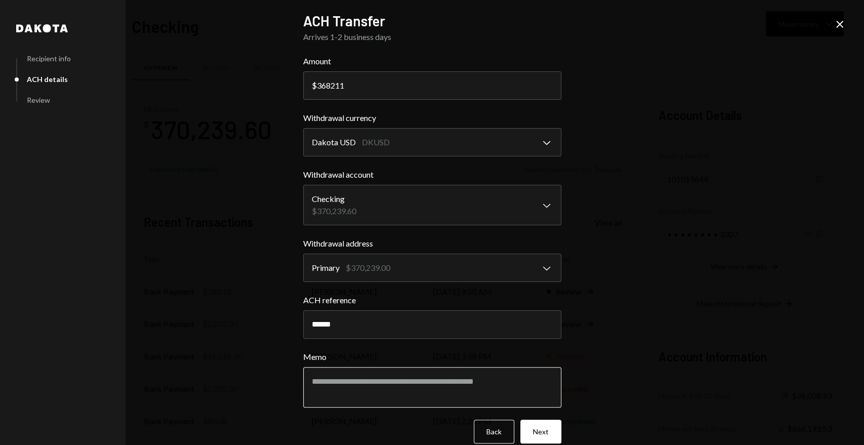
type input "******"
click at [404, 388] on textarea "Memo" at bounding box center [432, 387] width 258 height 40
type textarea "**********"
click at [541, 429] on button "Next" at bounding box center [540, 432] width 41 height 24
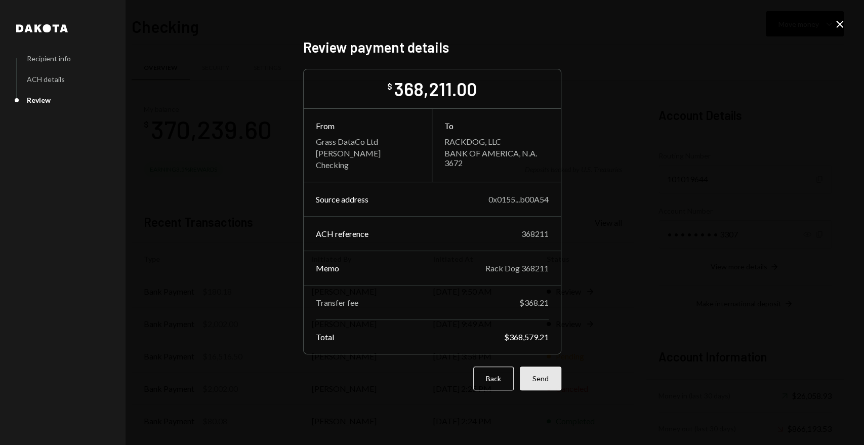
click at [546, 379] on button "Send" at bounding box center [541, 379] width 42 height 24
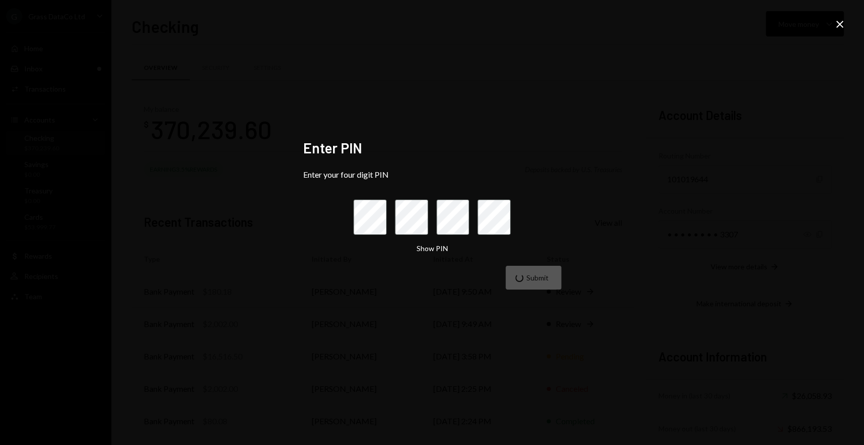
click at [848, 53] on div "Enter PIN Enter your four digit PIN Show PIN Submit Close" at bounding box center [432, 222] width 864 height 445
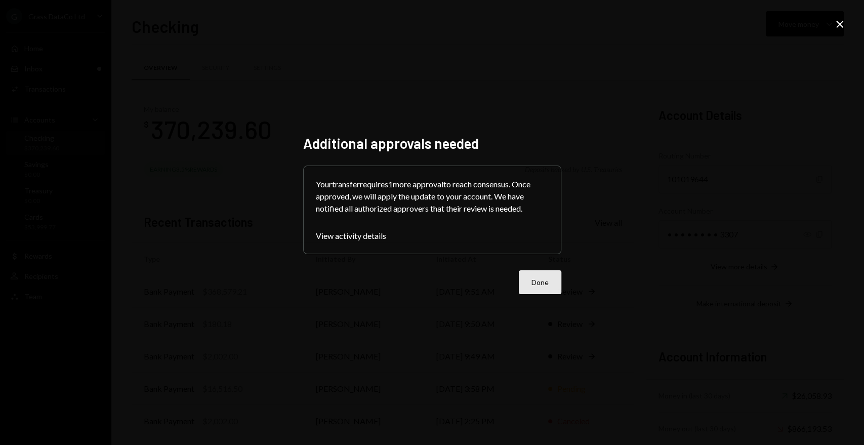
click at [531, 274] on button "Done" at bounding box center [540, 282] width 43 height 24
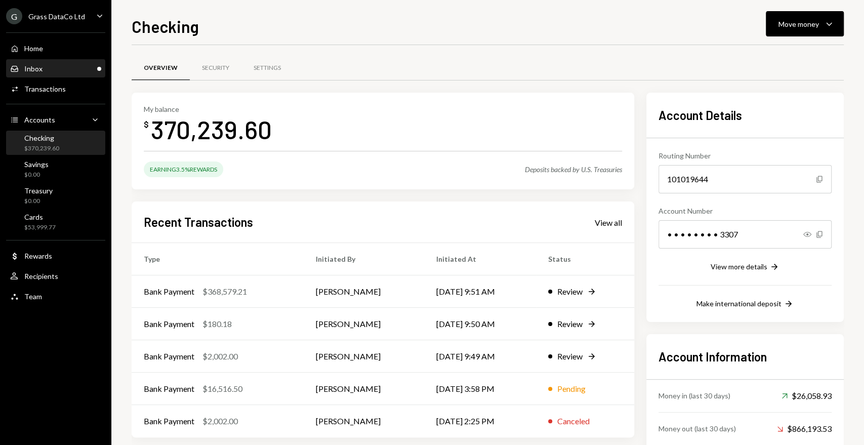
click at [62, 64] on div "Inbox Inbox" at bounding box center [55, 68] width 91 height 9
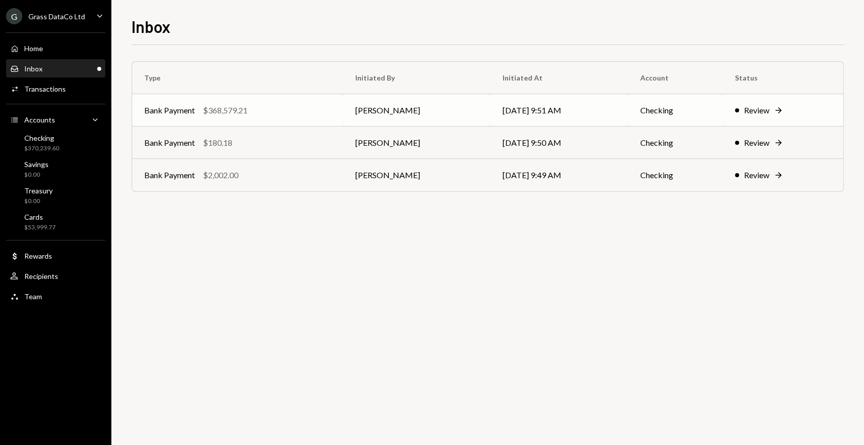
click at [274, 103] on td "Bank Payment $368,579.21" at bounding box center [237, 110] width 211 height 32
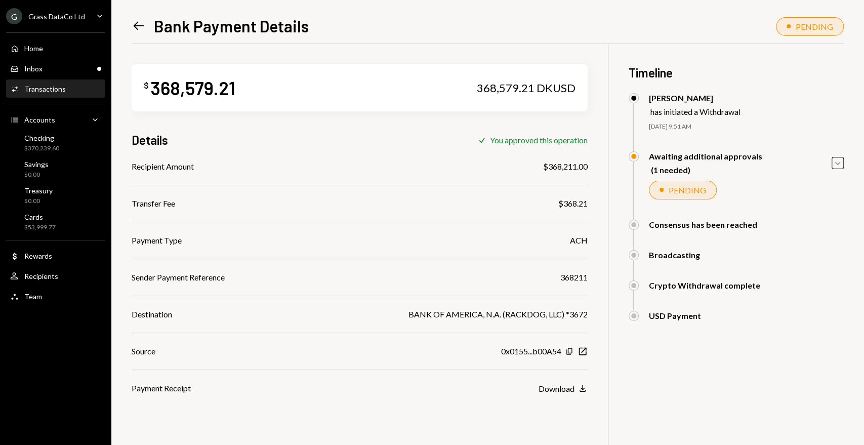
scroll to position [44, 0]
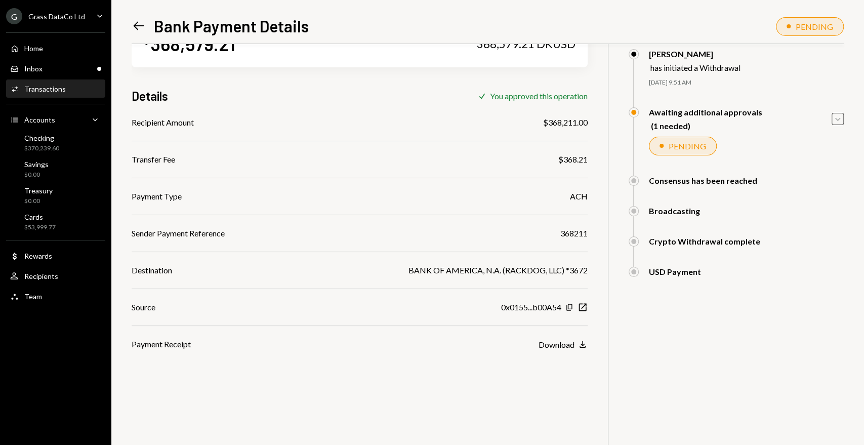
click at [838, 121] on icon "Caret Down" at bounding box center [837, 118] width 11 height 11
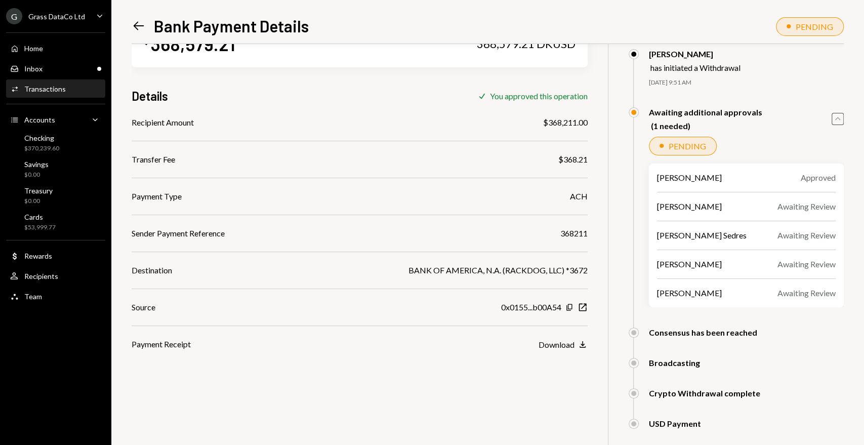
click at [838, 121] on icon "Caret Up" at bounding box center [837, 118] width 11 height 11
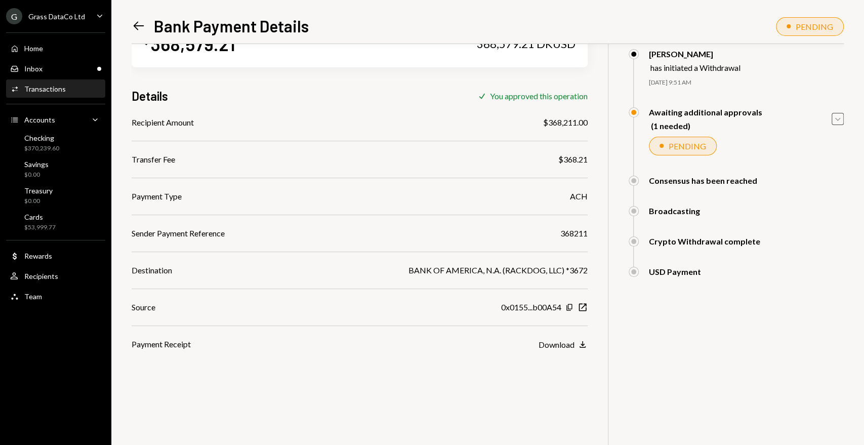
scroll to position [0, 0]
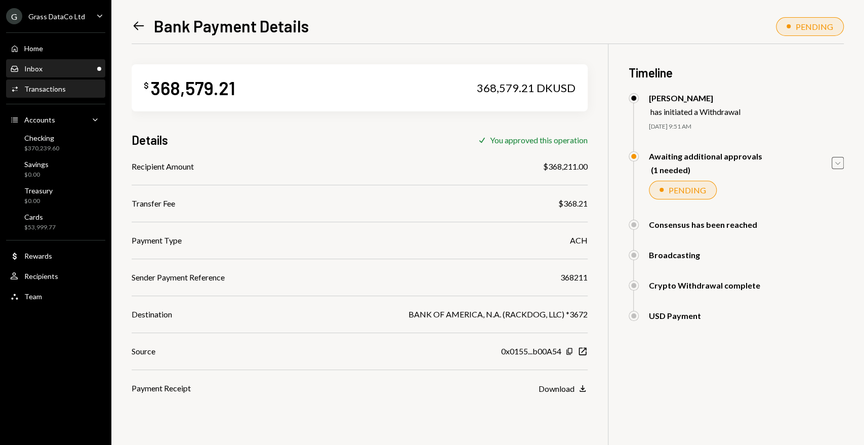
click at [87, 70] on div "Inbox Inbox" at bounding box center [55, 68] width 91 height 9
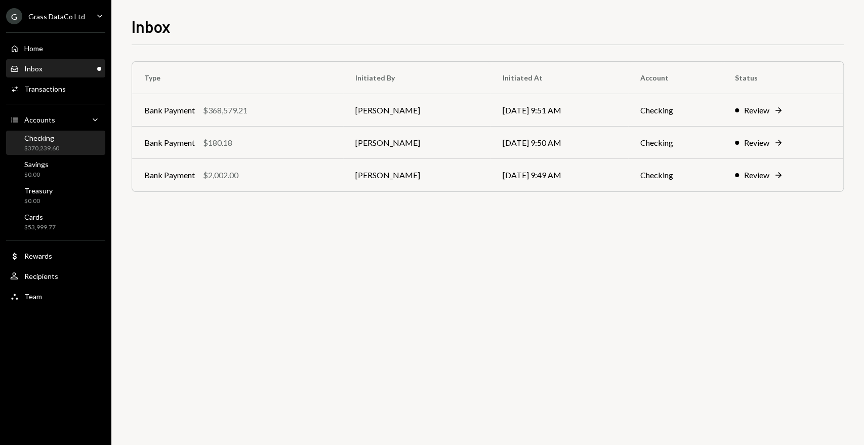
click at [62, 137] on div "Checking $370,239.60" at bounding box center [55, 143] width 91 height 19
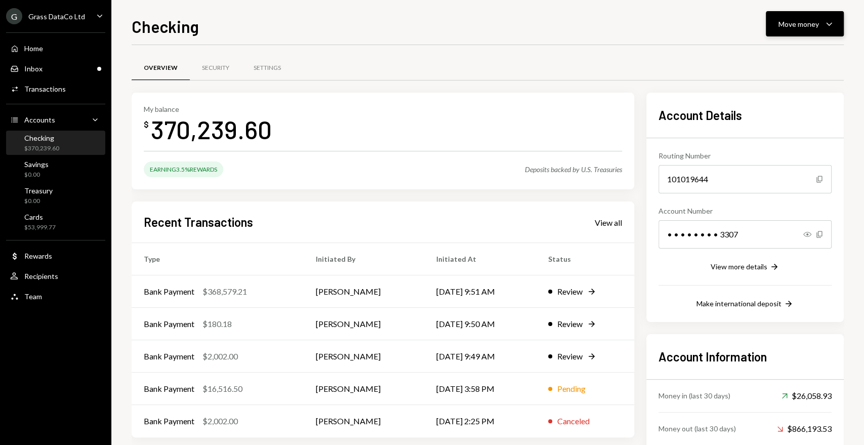
click at [811, 18] on div "Move money Caret Down" at bounding box center [805, 24] width 53 height 12
click at [781, 60] on div "Send" at bounding box center [797, 54] width 74 height 11
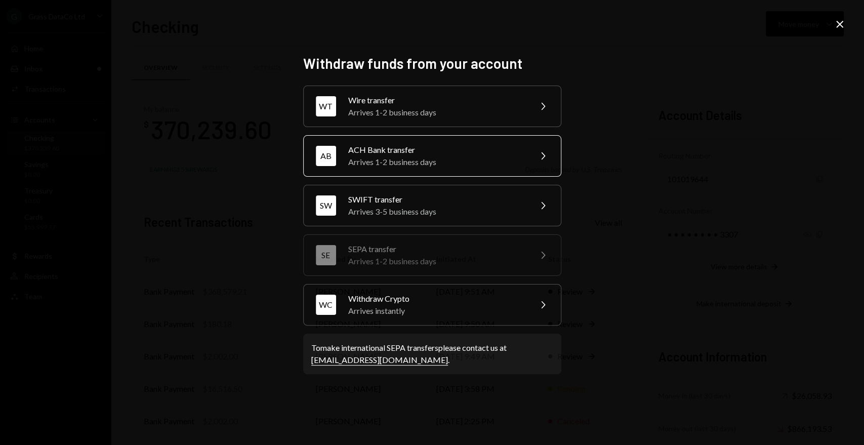
click at [389, 154] on div "ACH Bank transfer" at bounding box center [436, 150] width 176 height 12
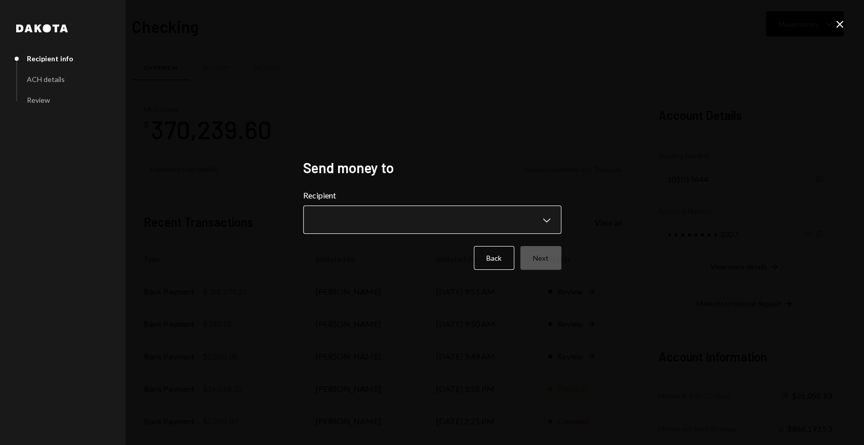
click at [384, 213] on body "G Grass DataCo Ltd Caret Down Home Home Inbox Inbox Activities Transactions Acc…" at bounding box center [432, 222] width 864 height 445
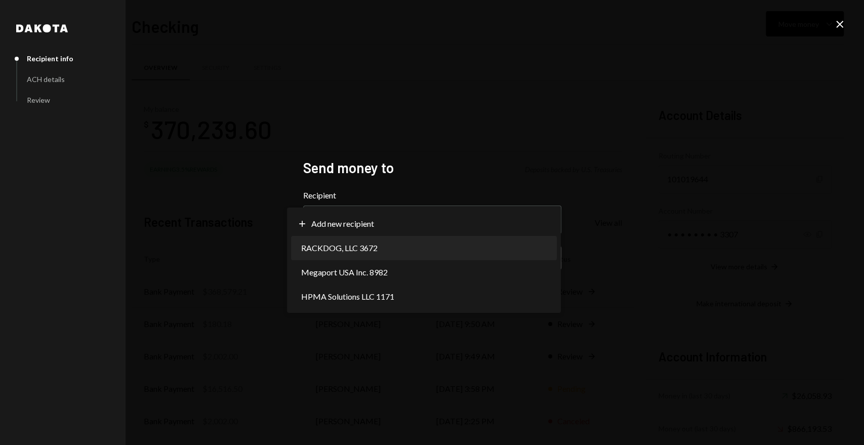
select select "**********"
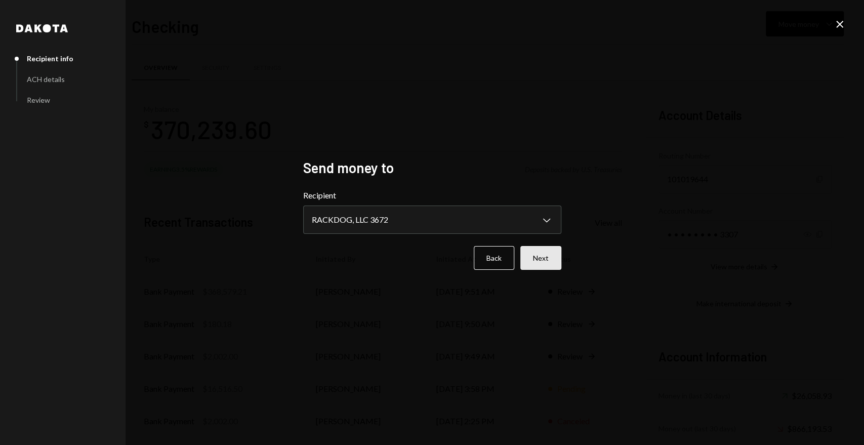
click at [537, 262] on button "Next" at bounding box center [540, 258] width 41 height 24
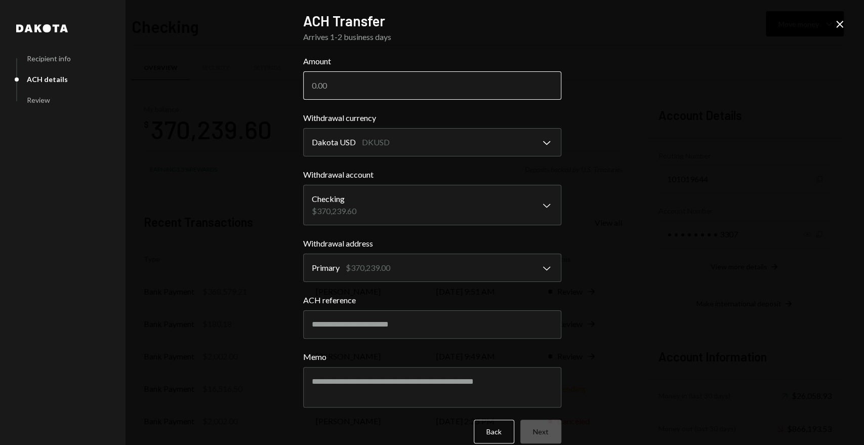
click at [340, 78] on input "Amount" at bounding box center [432, 85] width 258 height 28
type input "34350"
click at [358, 316] on input "ACH reference" at bounding box center [432, 324] width 258 height 28
click at [360, 325] on input "ACH reference" at bounding box center [432, 324] width 258 height 28
type input "******"
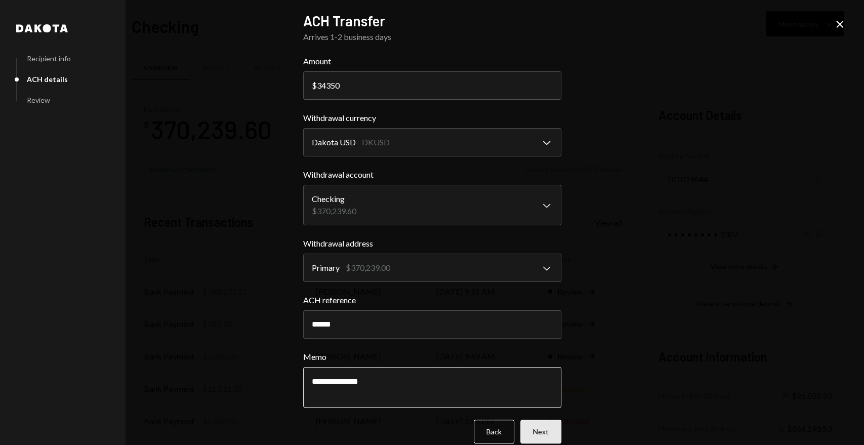
type textarea "**********"
click at [528, 429] on button "Next" at bounding box center [540, 432] width 41 height 24
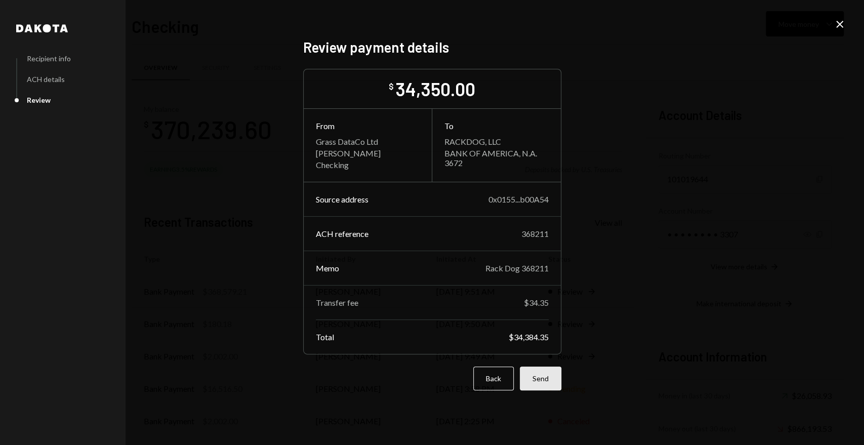
click at [539, 372] on button "Send" at bounding box center [541, 379] width 42 height 24
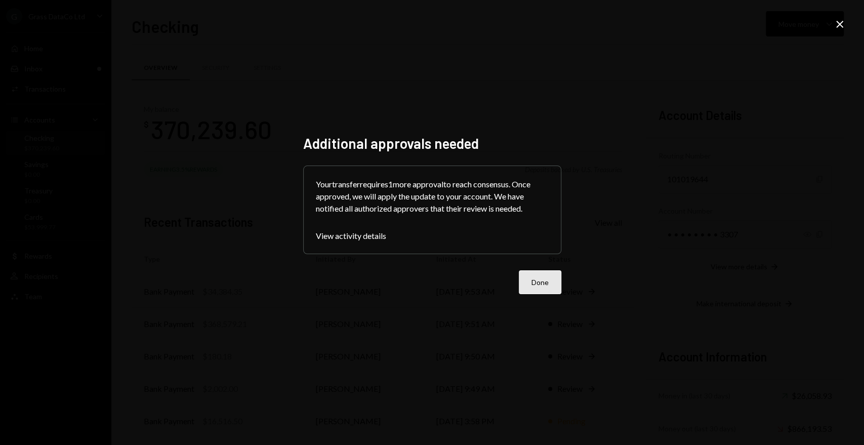
click at [544, 285] on button "Done" at bounding box center [540, 282] width 43 height 24
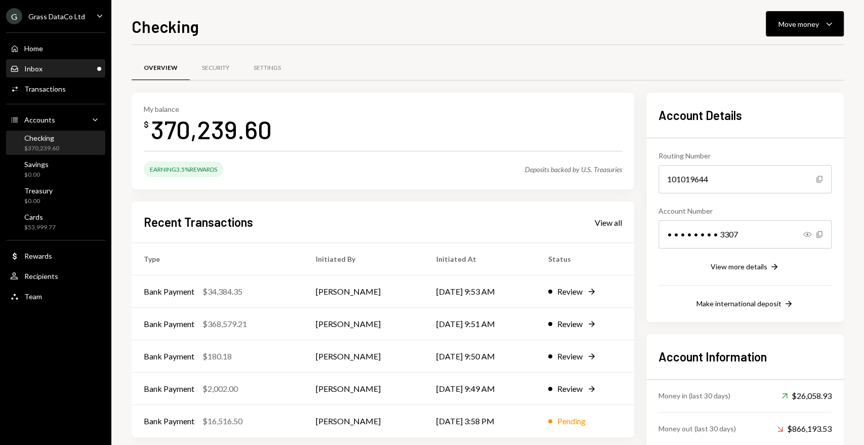
click at [53, 76] on div "Inbox Inbox" at bounding box center [55, 68] width 91 height 17
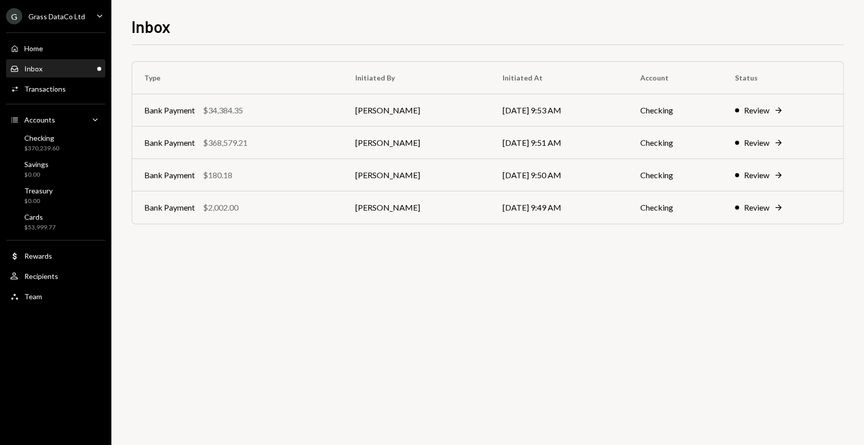
click at [86, 69] on div "Inbox Inbox" at bounding box center [55, 68] width 91 height 9
click at [243, 141] on div "$368,579.21" at bounding box center [225, 143] width 45 height 12
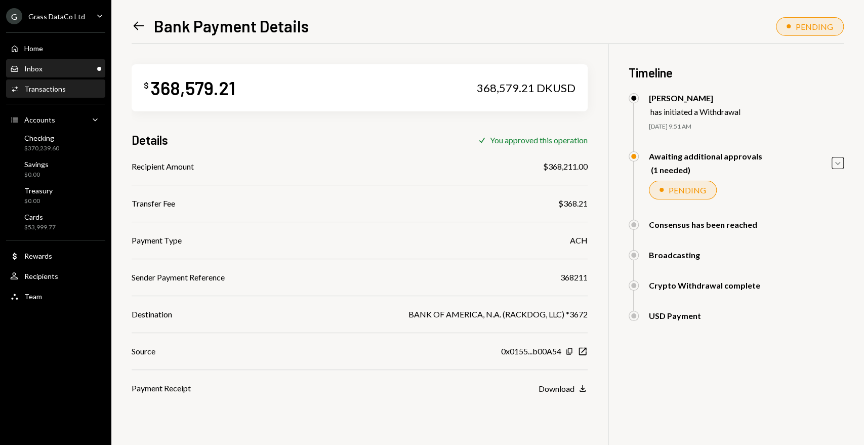
click at [84, 68] on div "Inbox Inbox" at bounding box center [55, 68] width 91 height 9
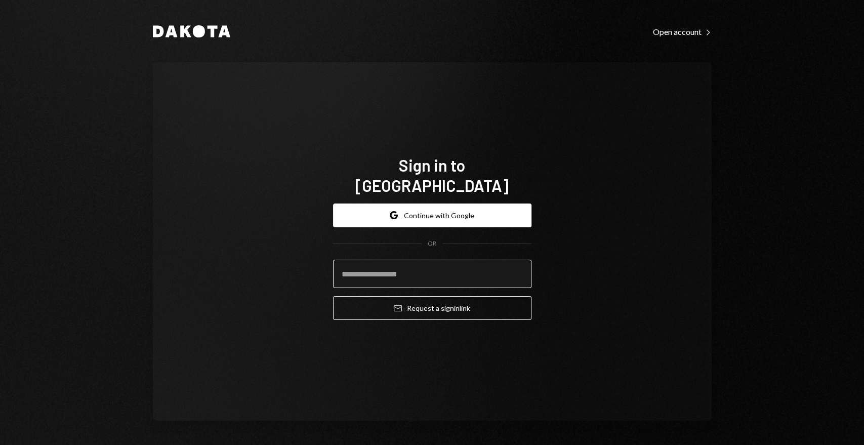
click at [383, 260] on input "email" at bounding box center [432, 274] width 198 height 28
click at [0, 445] on com-1password-button at bounding box center [0, 445] width 0 height 0
type input "**********"
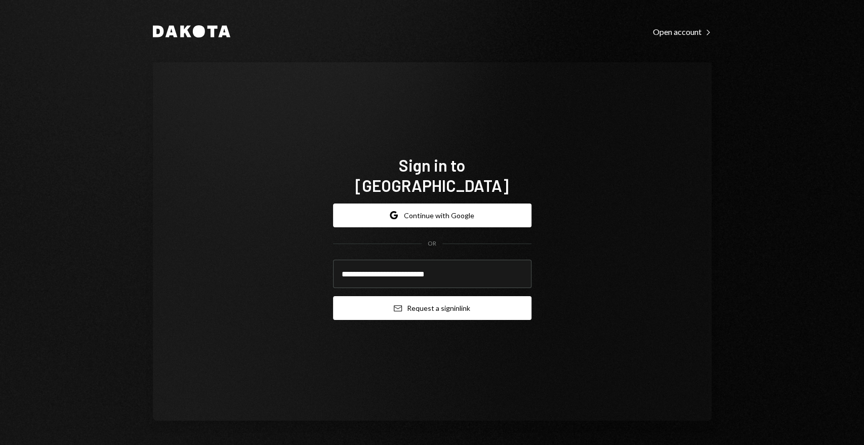
click at [420, 299] on button "Email Request a sign in link" at bounding box center [432, 308] width 198 height 24
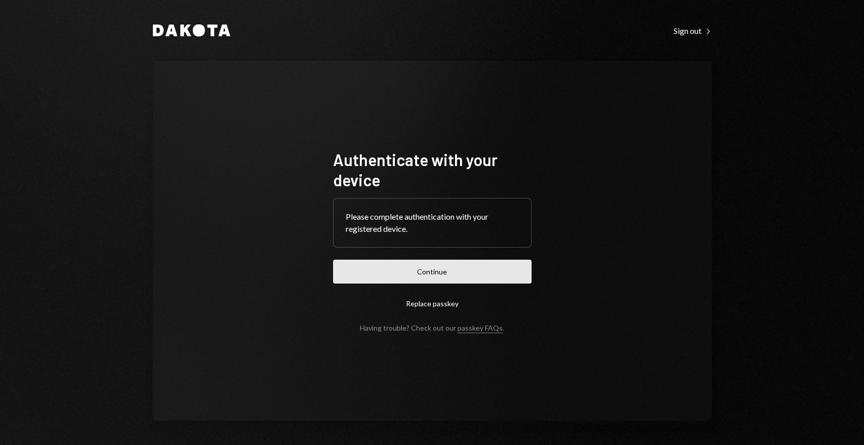
click at [397, 270] on button "Continue" at bounding box center [432, 272] width 198 height 24
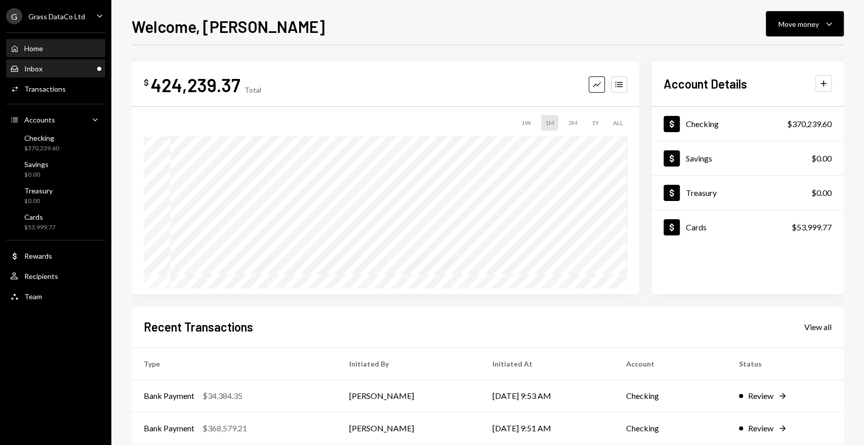
click at [63, 69] on div "Inbox Inbox" at bounding box center [55, 68] width 91 height 9
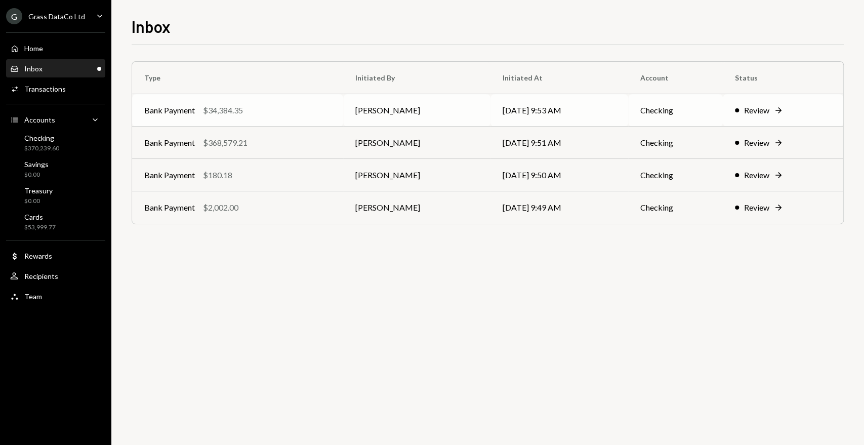
click at [247, 115] on div "Bank Payment $34,384.35" at bounding box center [237, 110] width 187 height 12
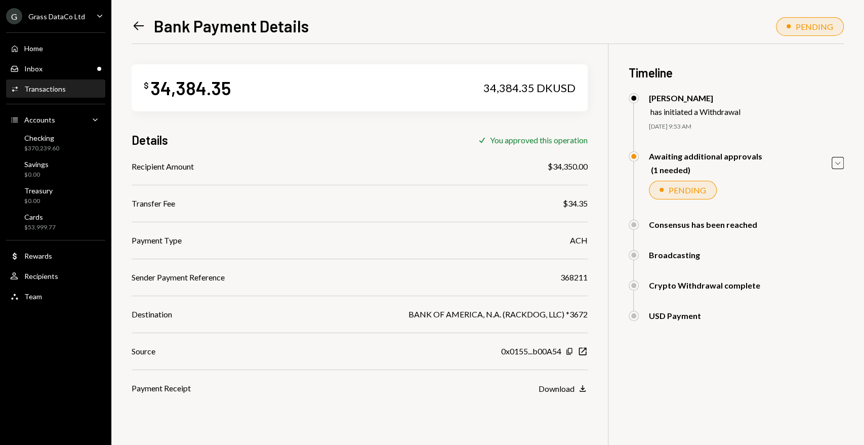
click at [138, 28] on icon "Left Arrow" at bounding box center [139, 26] width 14 height 14
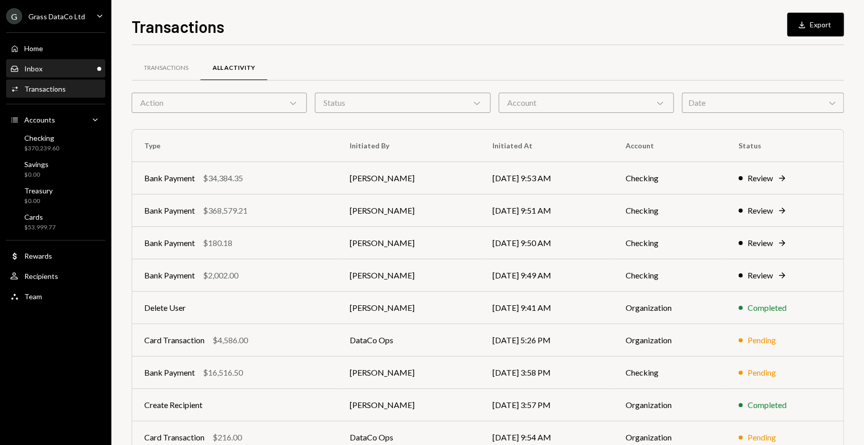
click at [90, 64] on div "Inbox Inbox" at bounding box center [55, 68] width 91 height 9
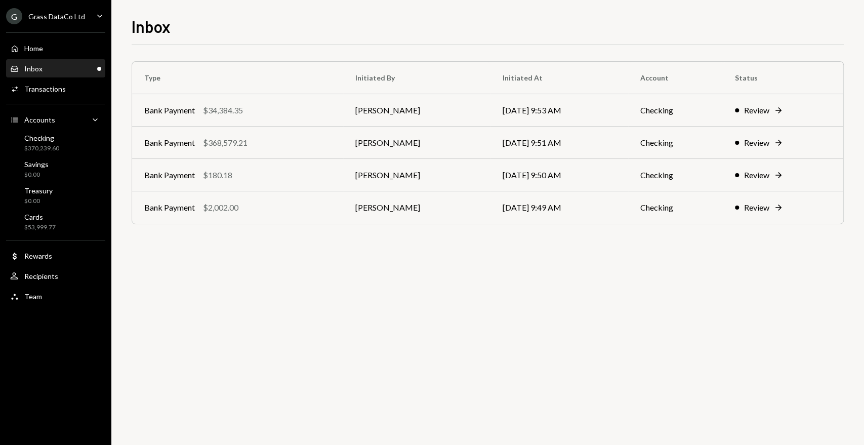
click at [81, 70] on div "Inbox Inbox" at bounding box center [55, 68] width 91 height 9
click at [81, 71] on div "Inbox Inbox" at bounding box center [55, 68] width 91 height 9
click at [72, 67] on div "Inbox Inbox" at bounding box center [55, 68] width 91 height 9
click at [291, 111] on div "Bank Payment $34,384.35" at bounding box center [237, 110] width 187 height 12
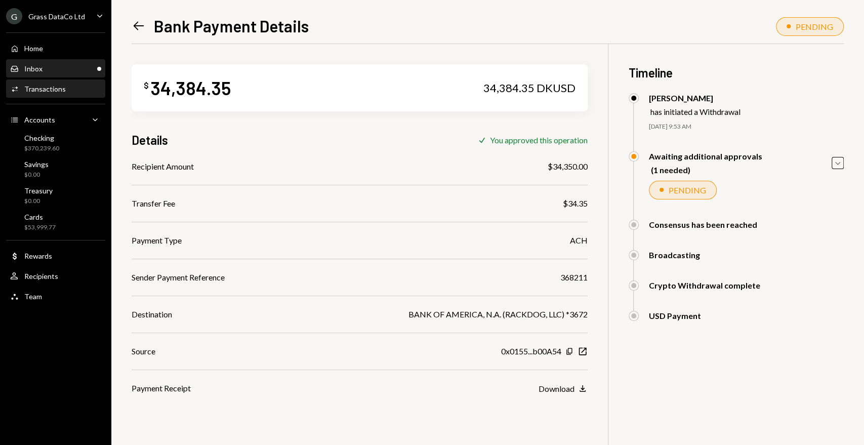
click at [53, 66] on div "Inbox Inbox" at bounding box center [55, 68] width 91 height 9
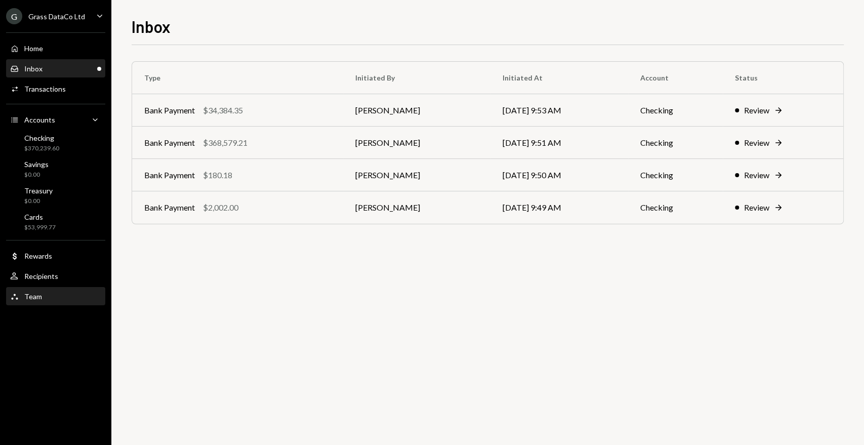
click at [63, 295] on div "Team Team" at bounding box center [55, 296] width 91 height 9
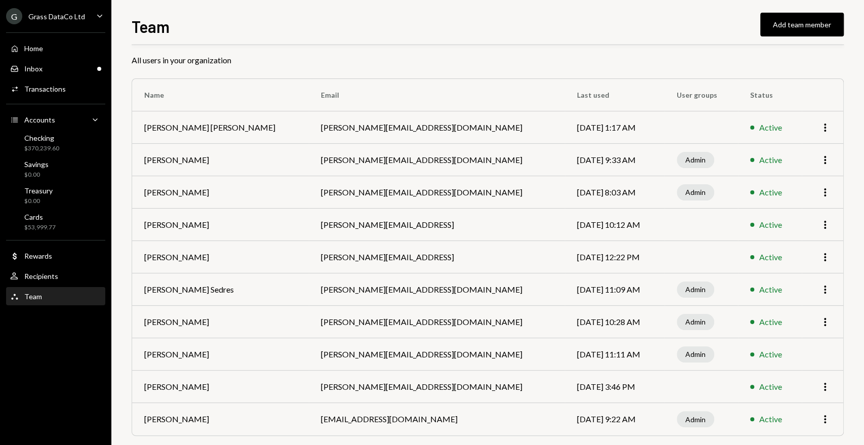
scroll to position [33, 0]
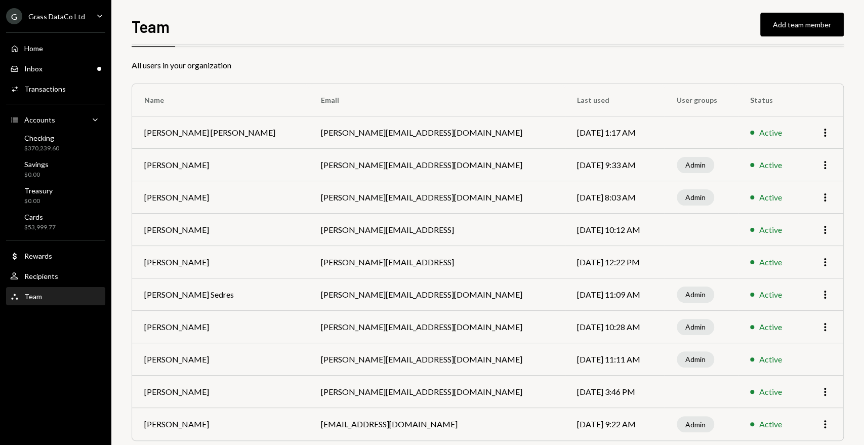
click at [665, 266] on td at bounding box center [701, 262] width 73 height 32
click at [77, 10] on div "G Grass DataCo Ltd" at bounding box center [45, 16] width 79 height 16
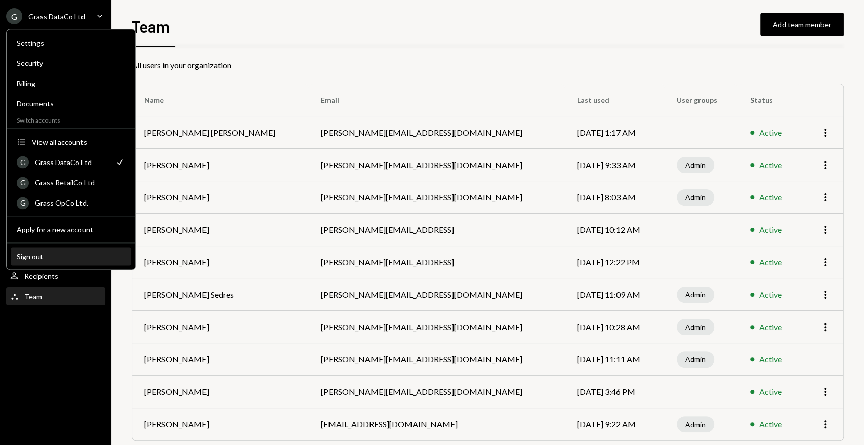
click at [74, 257] on div "Sign out" at bounding box center [71, 256] width 108 height 9
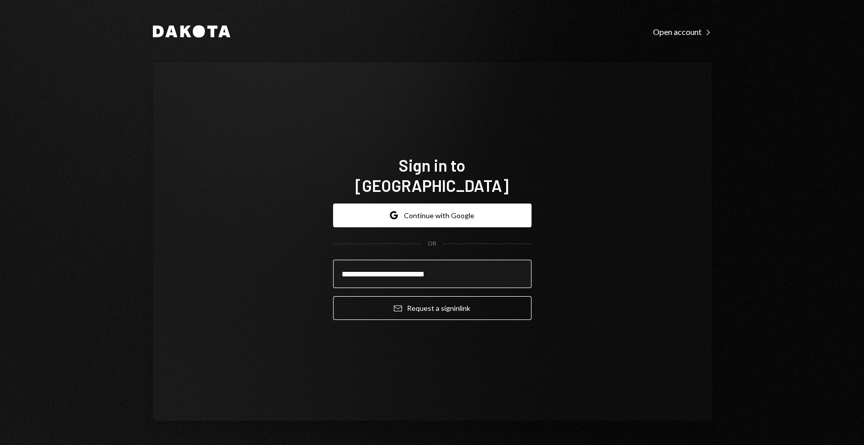
click at [358, 262] on input "**********" at bounding box center [432, 274] width 198 height 28
type input "**********"
click at [333, 296] on button "Email Request a sign in link" at bounding box center [432, 308] width 198 height 24
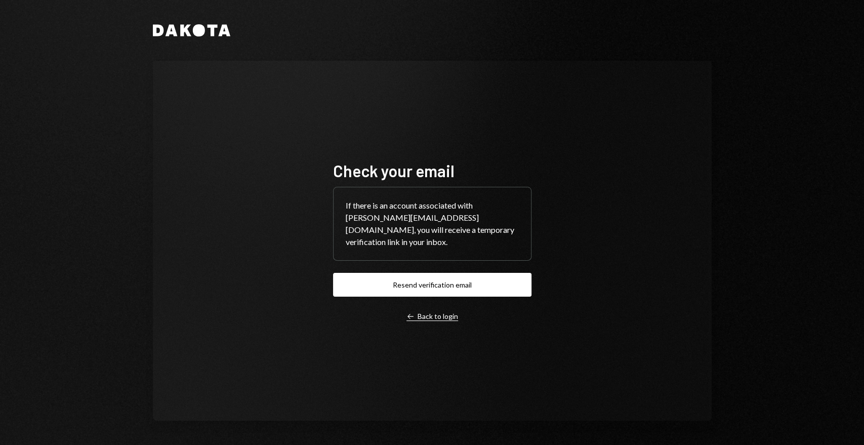
click at [439, 315] on div "Left Arrow Back to login" at bounding box center [433, 316] width 52 height 9
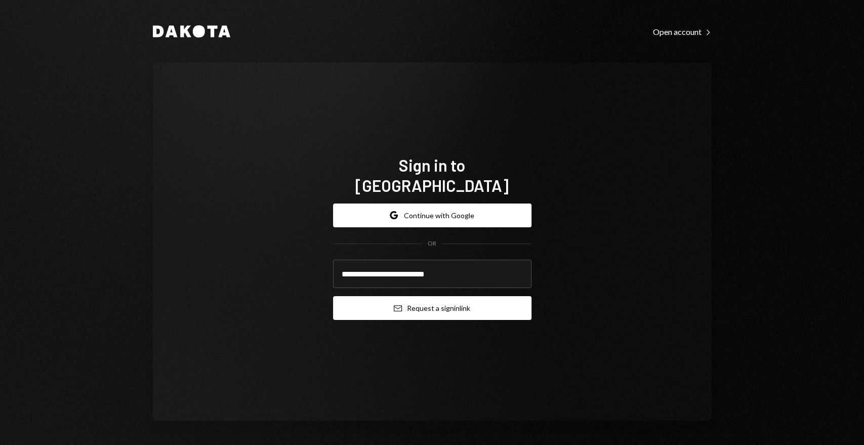
click at [409, 297] on button "Email Request a sign in link" at bounding box center [432, 308] width 198 height 24
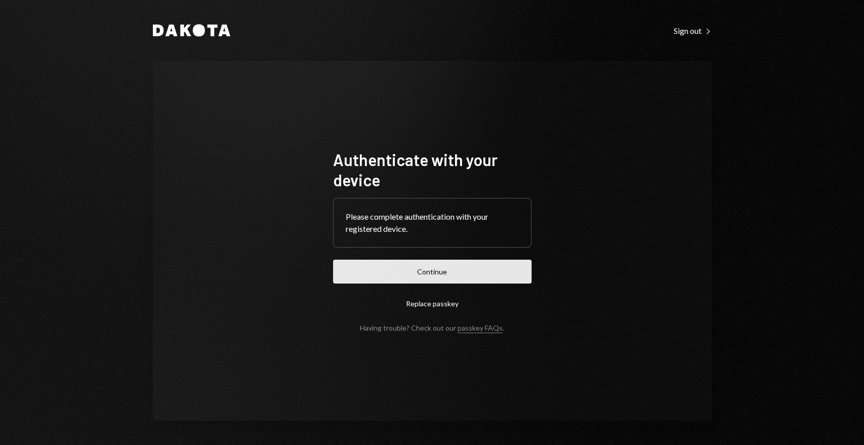
click at [439, 273] on button "Continue" at bounding box center [432, 272] width 198 height 24
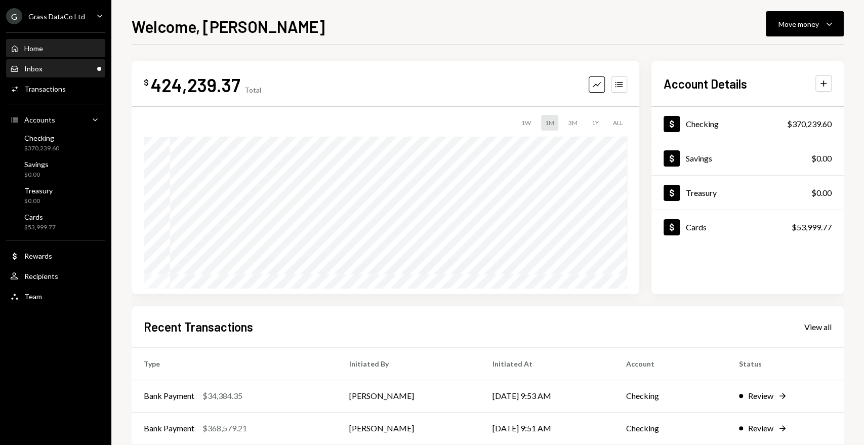
click at [75, 70] on div "Inbox Inbox" at bounding box center [55, 68] width 91 height 9
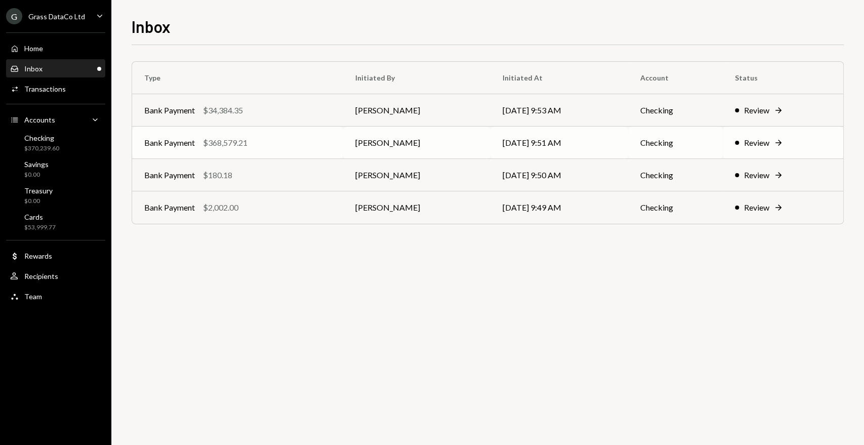
click at [284, 144] on div "Bank Payment $368,579.21" at bounding box center [237, 143] width 187 height 12
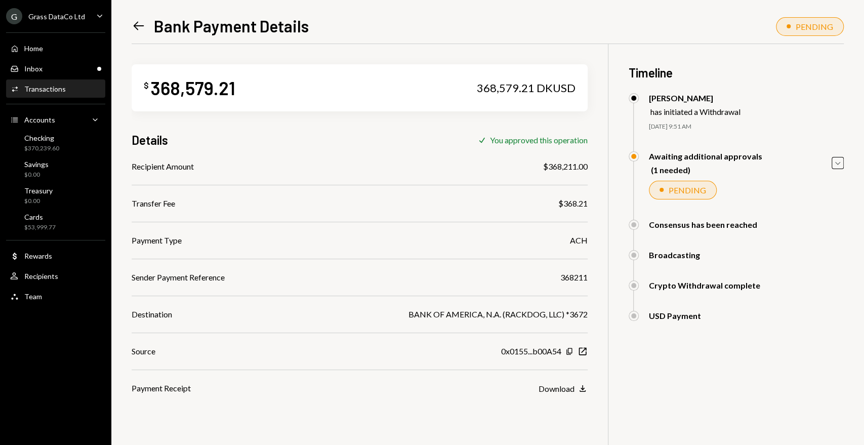
click at [133, 19] on icon "Left Arrow" at bounding box center [139, 26] width 14 height 14
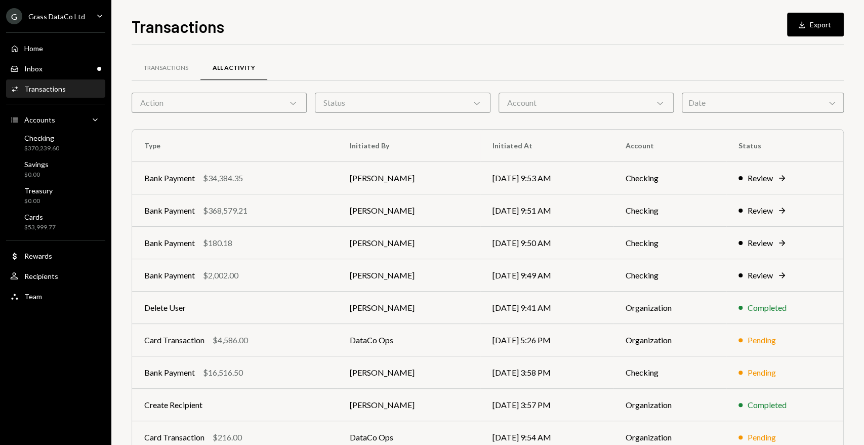
click at [83, 91] on div "Activities Transactions" at bounding box center [55, 89] width 91 height 9
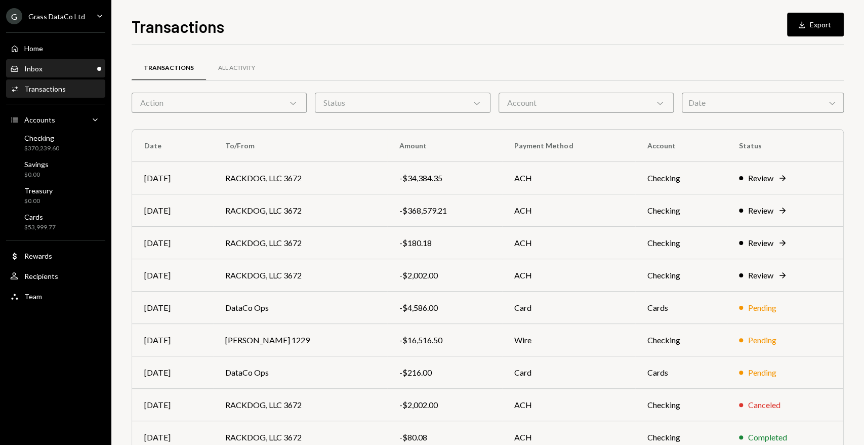
click at [69, 71] on div "Inbox Inbox" at bounding box center [55, 68] width 91 height 9
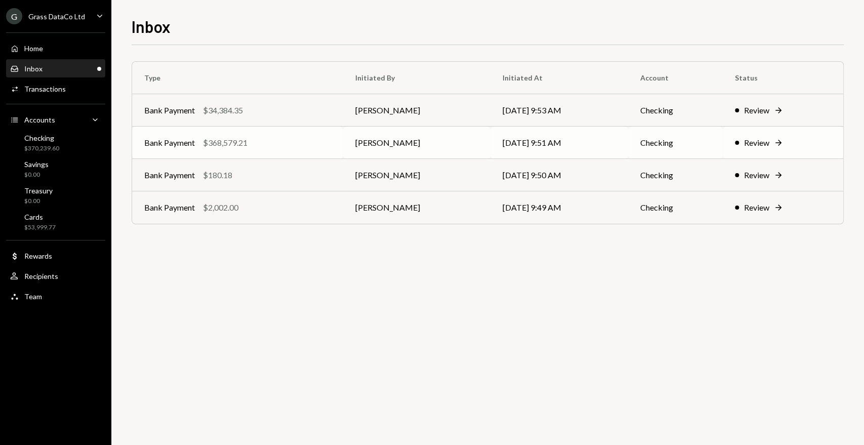
click at [310, 147] on div "Bank Payment $368,579.21" at bounding box center [237, 143] width 187 height 12
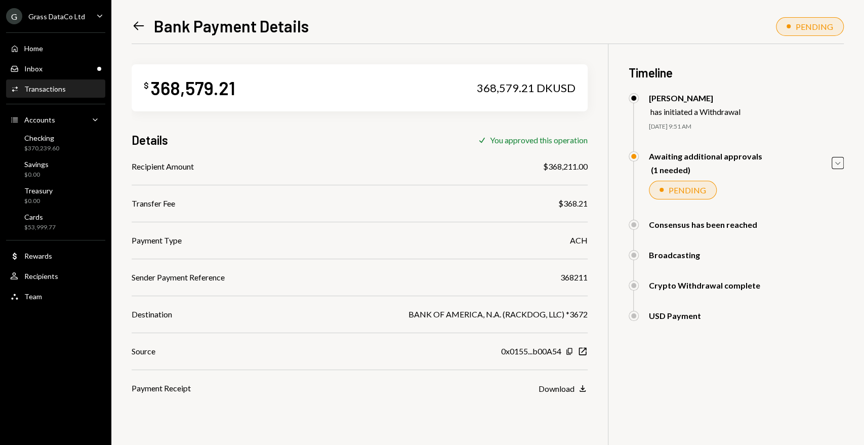
click at [137, 27] on icon "Left Arrow" at bounding box center [139, 26] width 14 height 14
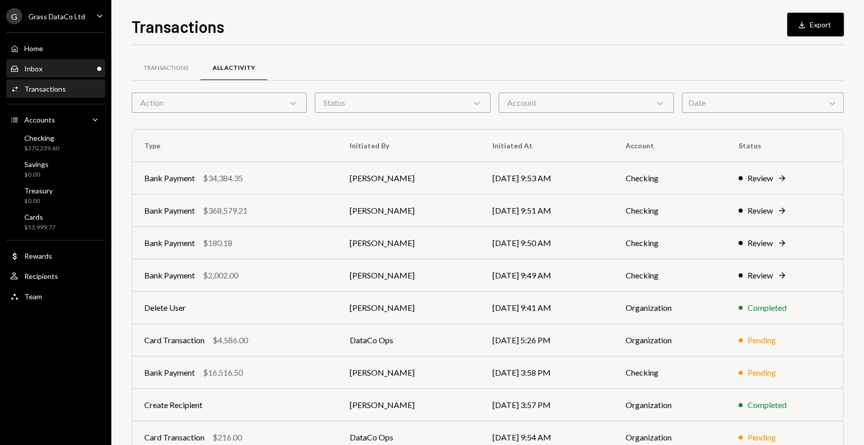
click at [61, 63] on div "Inbox Inbox" at bounding box center [55, 68] width 91 height 17
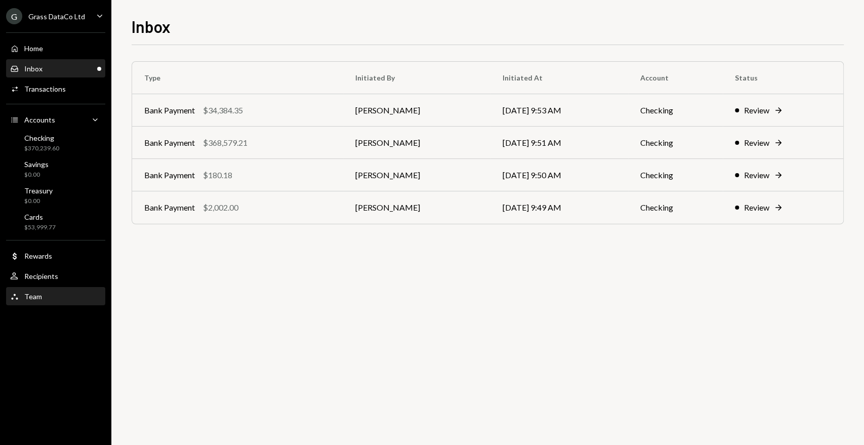
click at [49, 292] on div "Team Team" at bounding box center [55, 296] width 91 height 9
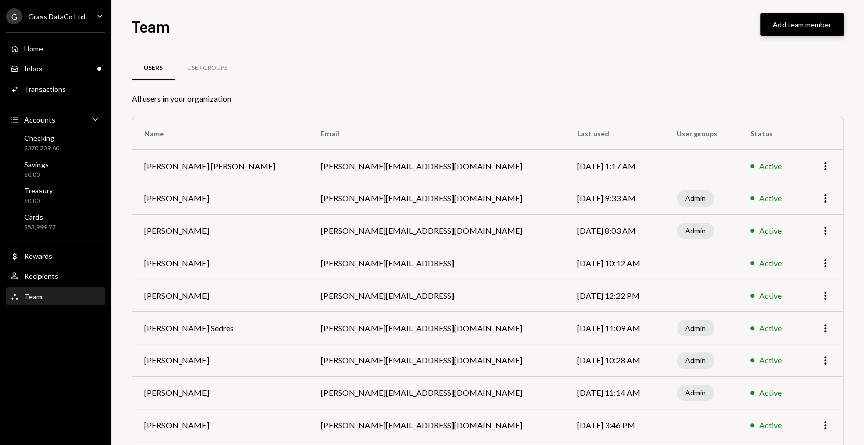
click at [808, 30] on button "Add team member" at bounding box center [802, 25] width 84 height 24
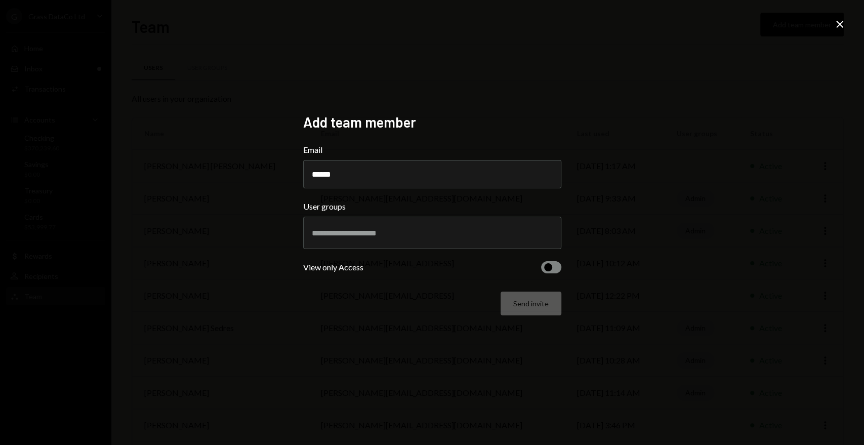
type input "******"
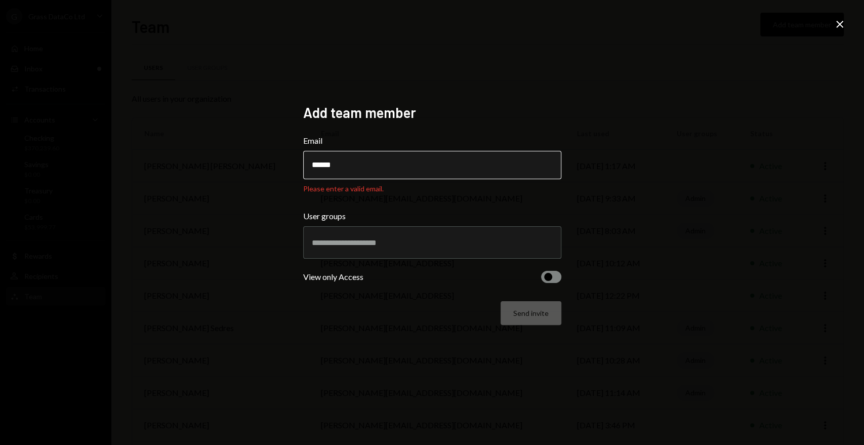
drag, startPoint x: 356, startPoint y: 171, endPoint x: 333, endPoint y: 160, distance: 25.1
click at [333, 160] on input "******" at bounding box center [432, 165] width 258 height 28
click at [838, 28] on icon "Close" at bounding box center [840, 24] width 12 height 12
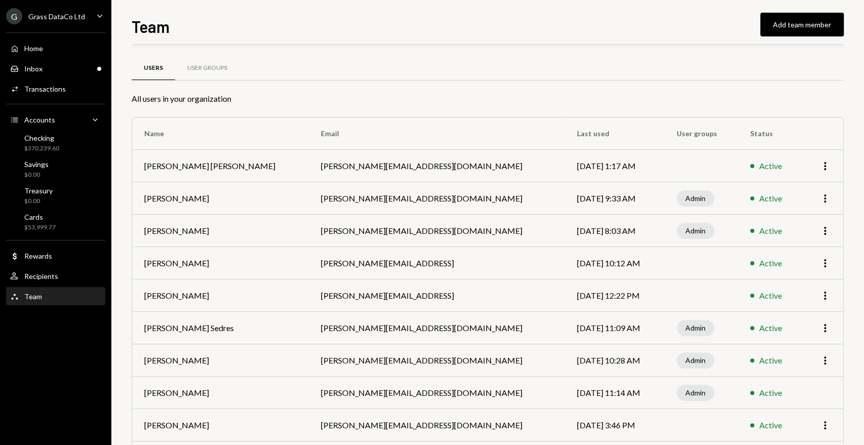
scroll to position [49, 0]
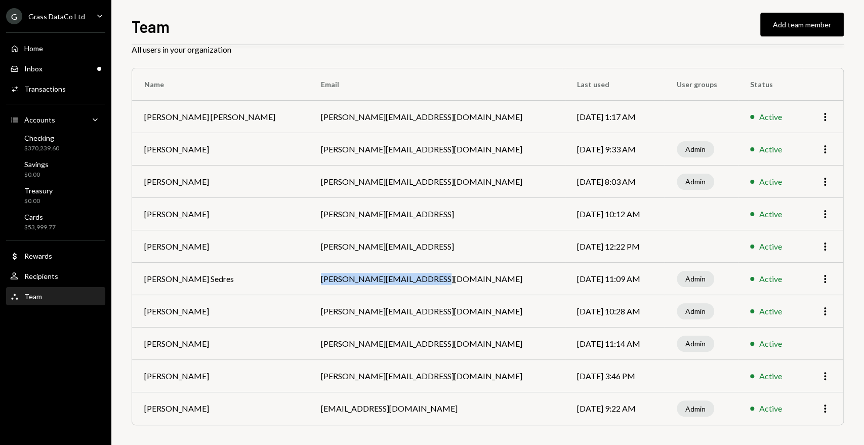
drag, startPoint x: 413, startPoint y: 280, endPoint x: 296, endPoint y: 268, distance: 117.6
click at [309, 268] on td "[PERSON_NAME][EMAIL_ADDRESS][DOMAIN_NAME]" at bounding box center [437, 279] width 257 height 32
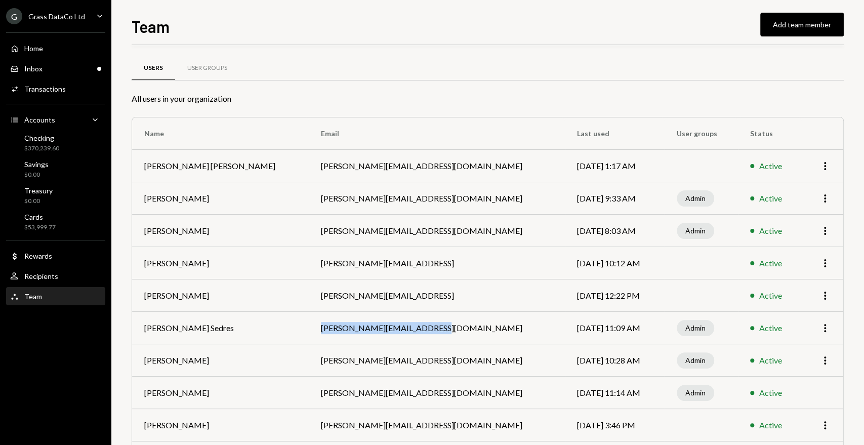
scroll to position [49, 0]
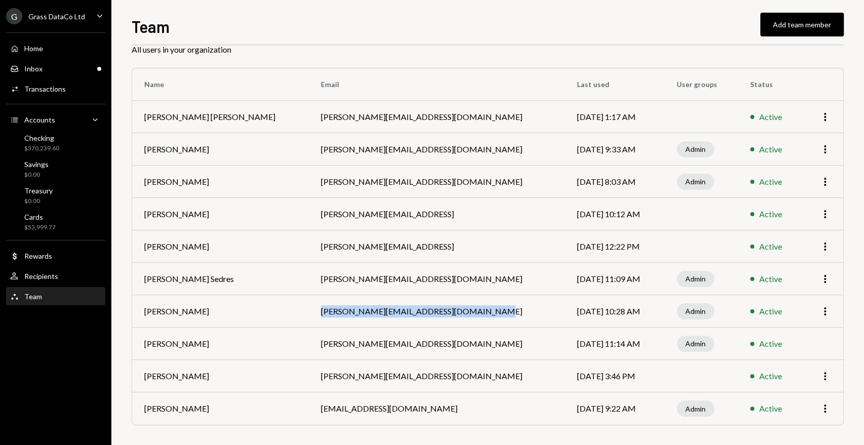
drag, startPoint x: 450, startPoint y: 311, endPoint x: 295, endPoint y: 302, distance: 155.1
click at [309, 302] on td "[PERSON_NAME][EMAIL_ADDRESS][DOMAIN_NAME]" at bounding box center [437, 311] width 257 height 32
copy td "[PERSON_NAME][EMAIL_ADDRESS][DOMAIN_NAME]"
click at [83, 12] on div "Grass DataCo Ltd" at bounding box center [56, 16] width 57 height 9
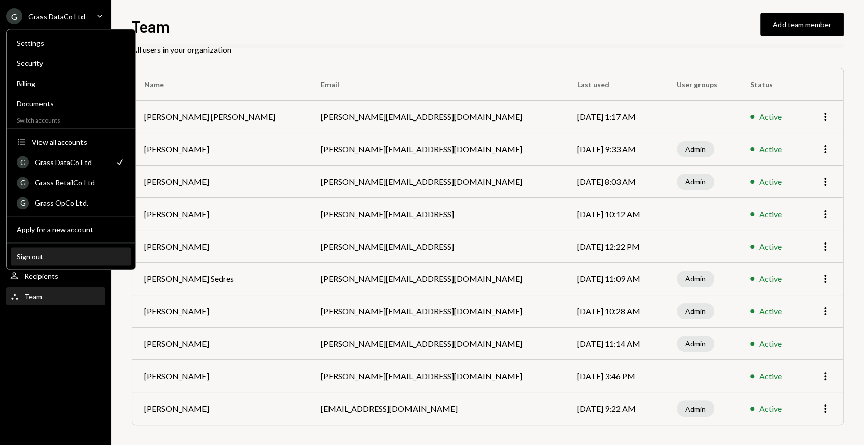
click at [68, 256] on div "Sign out" at bounding box center [71, 256] width 108 height 9
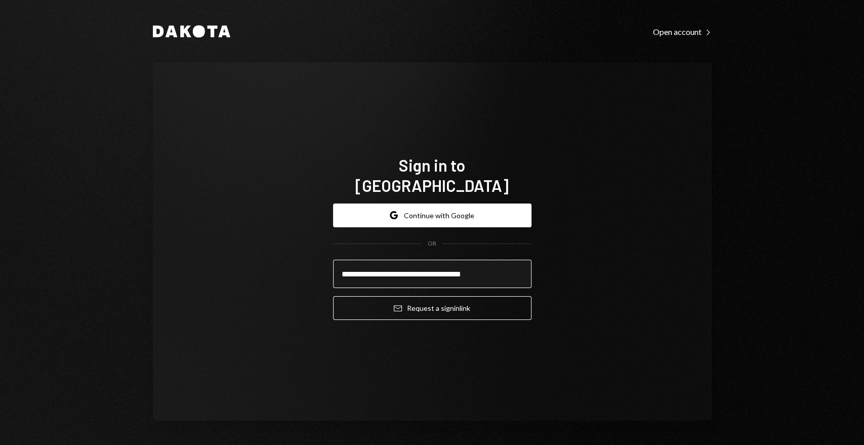
type input "**********"
click at [333, 296] on button "Email Request a sign in link" at bounding box center [432, 308] width 198 height 24
